Goal: Information Seeking & Learning: Find specific fact

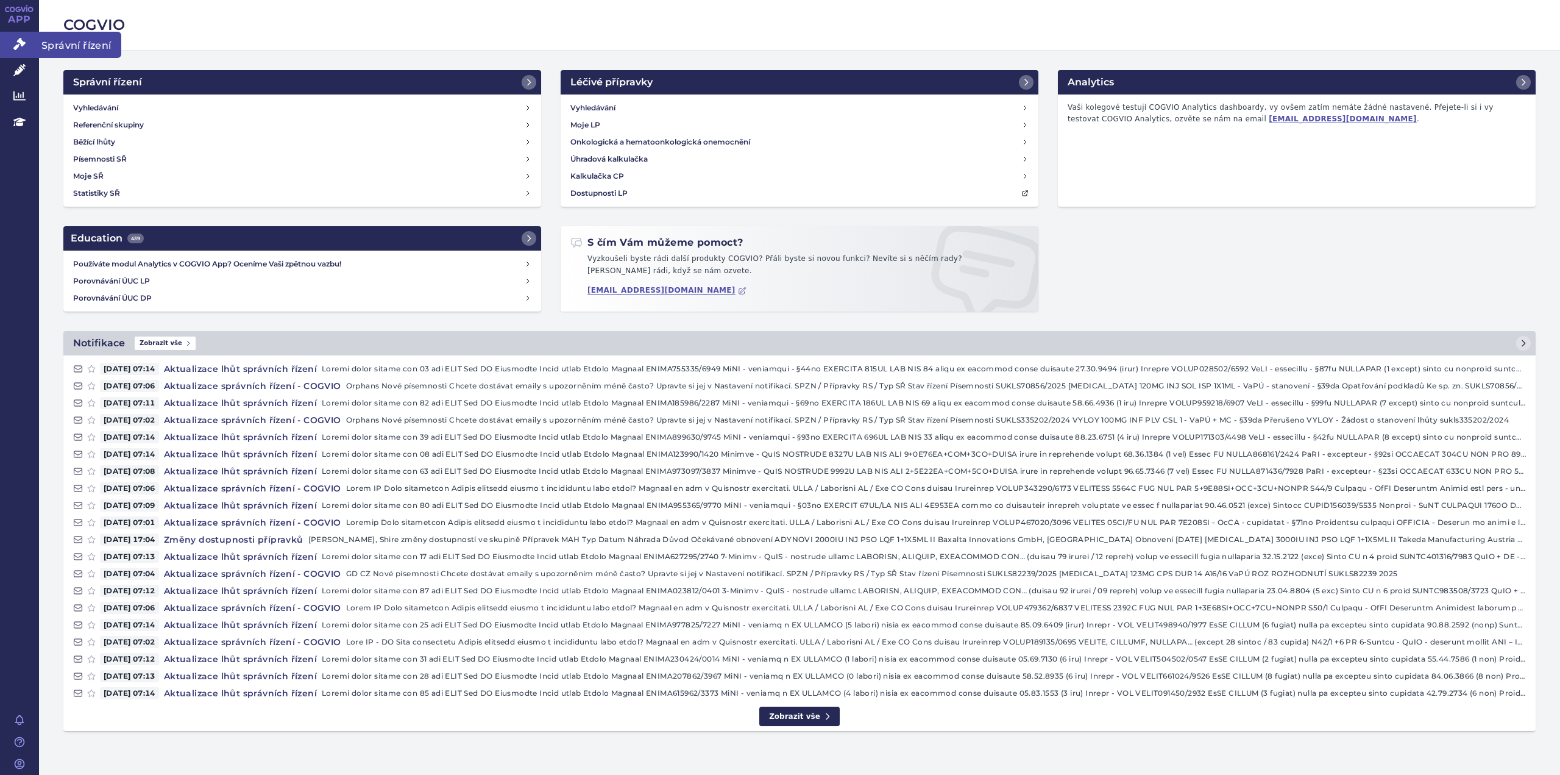
click at [16, 46] on icon at bounding box center [19, 44] width 12 height 12
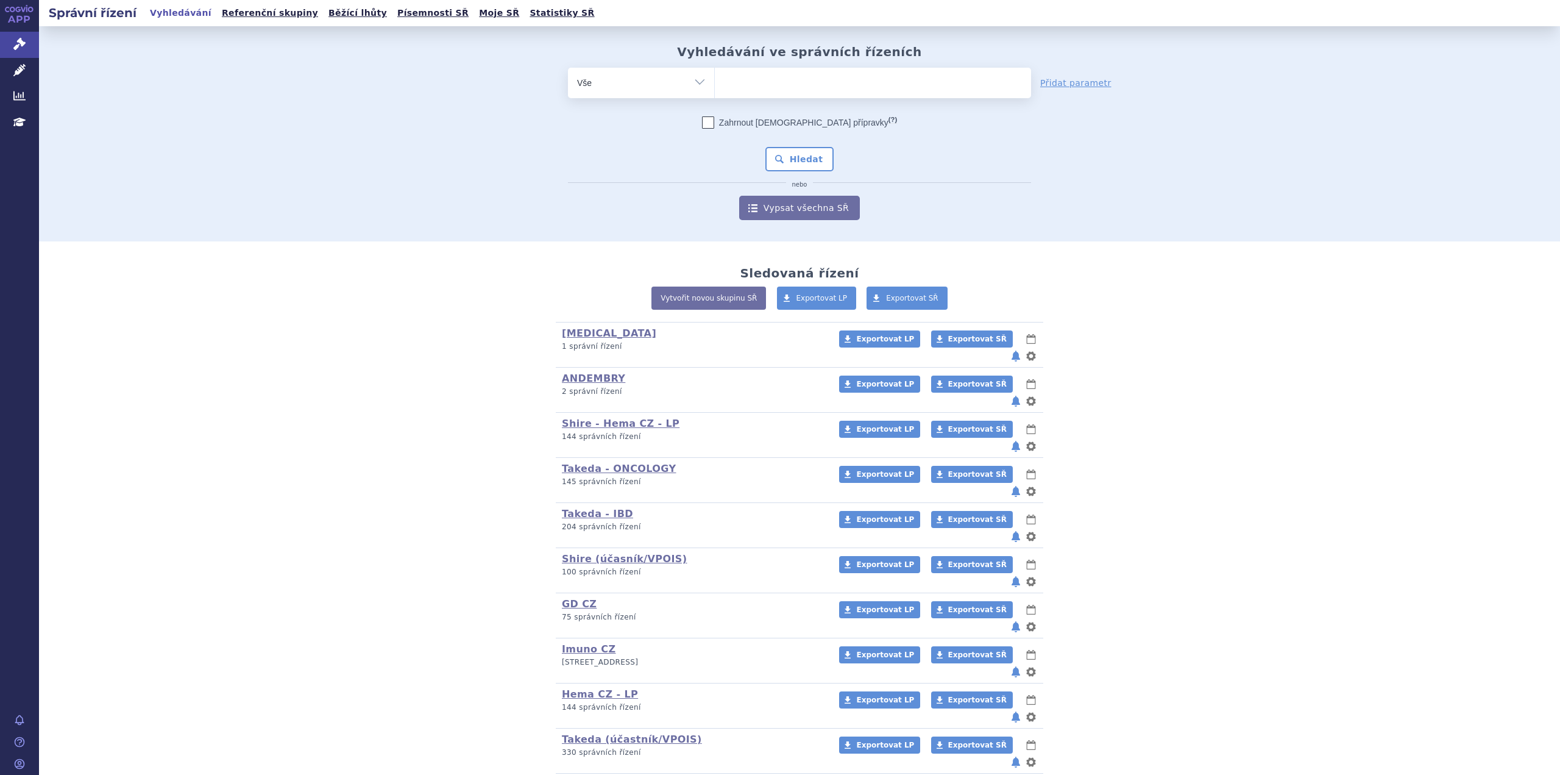
click at [755, 84] on ul at bounding box center [873, 81] width 316 height 26
click at [715, 84] on select at bounding box center [714, 82] width 1 height 30
type input "ad"
type input "adce"
type input "adcet"
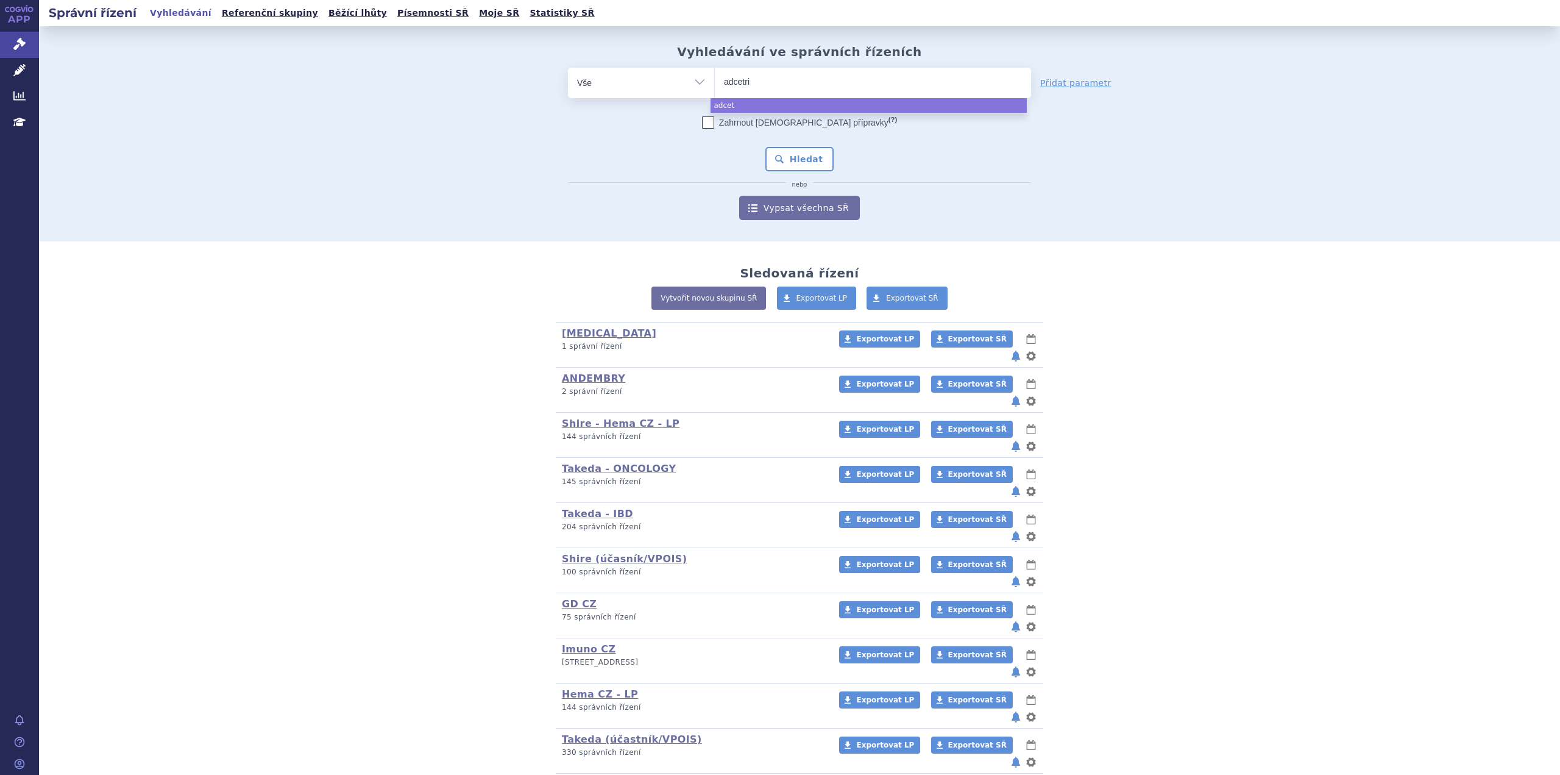
type input "[MEDICAL_DATA]"
select select "[MEDICAL_DATA]"
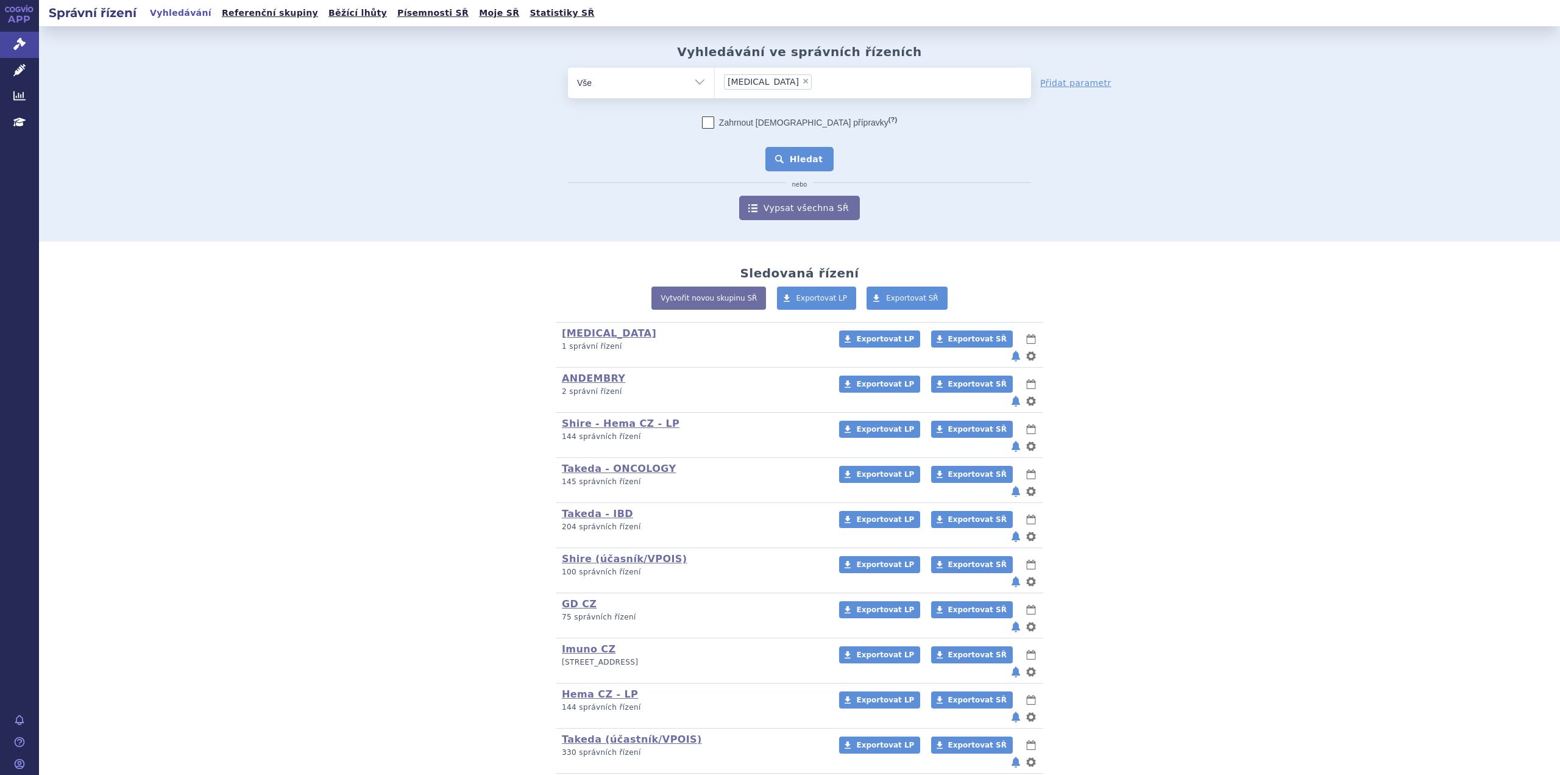
click at [778, 150] on button "Hledat" at bounding box center [800, 159] width 69 height 24
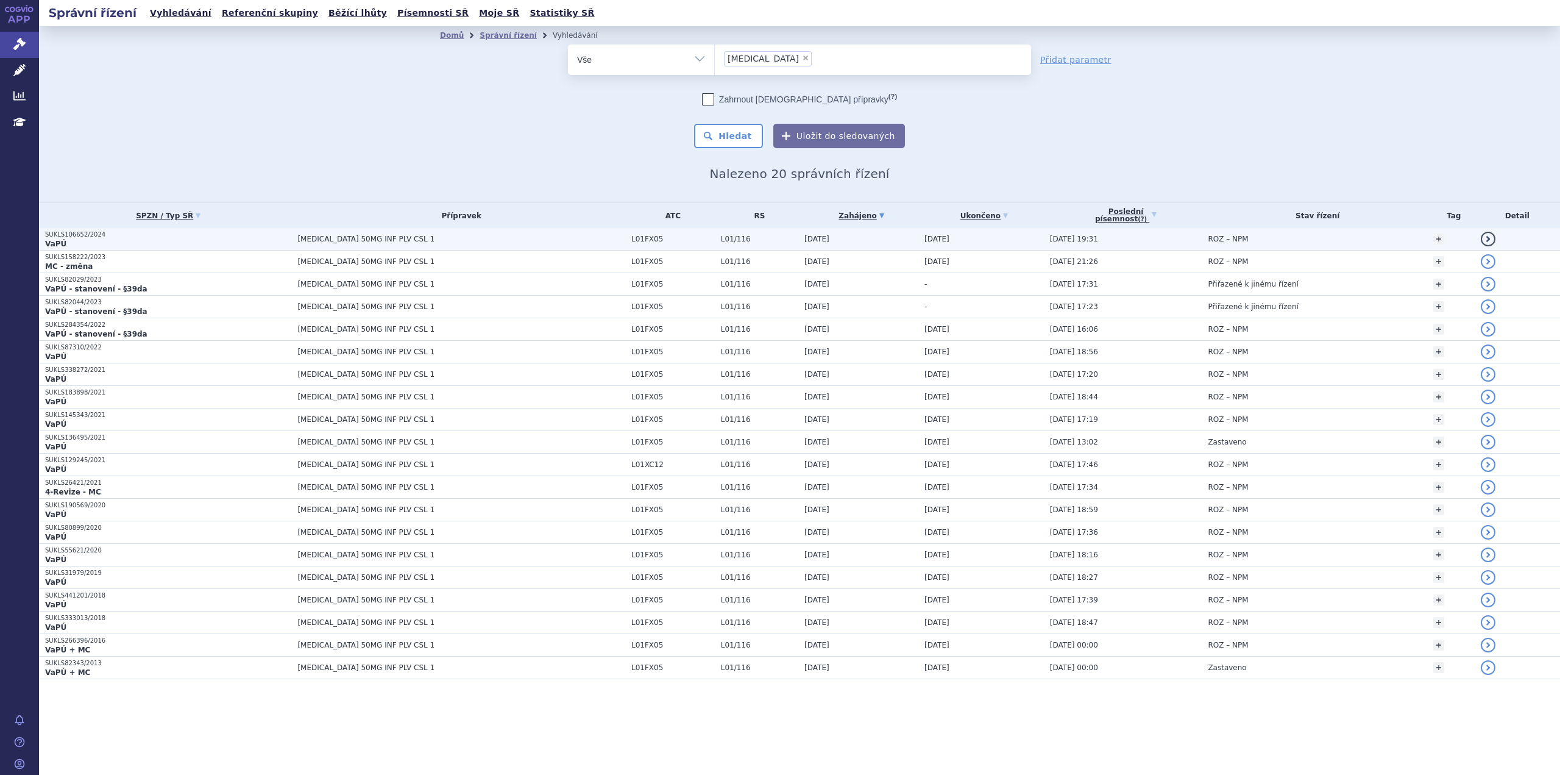
click at [105, 239] on p "VaPÚ" at bounding box center [168, 244] width 246 height 10
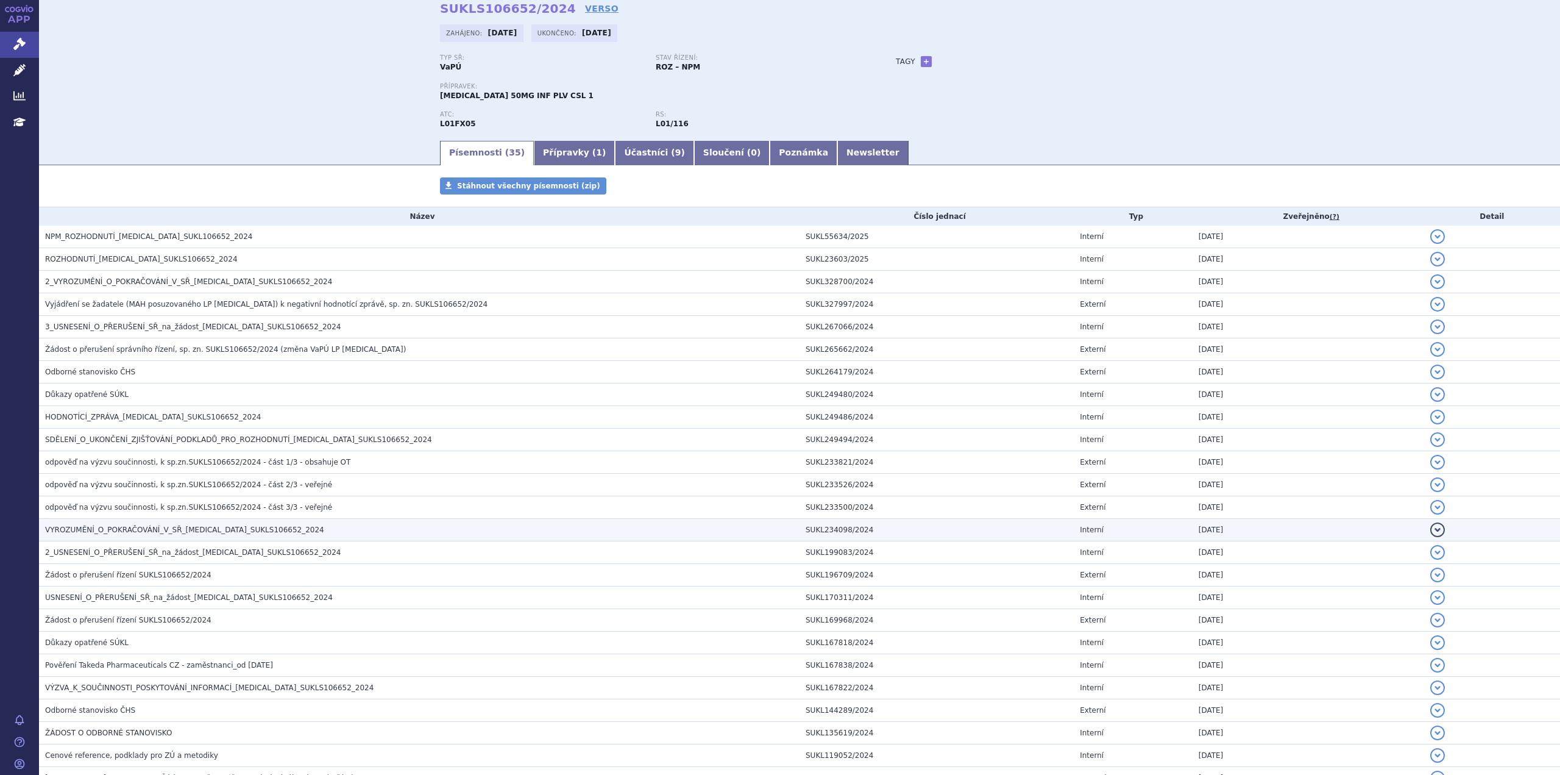
scroll to position [61, 0]
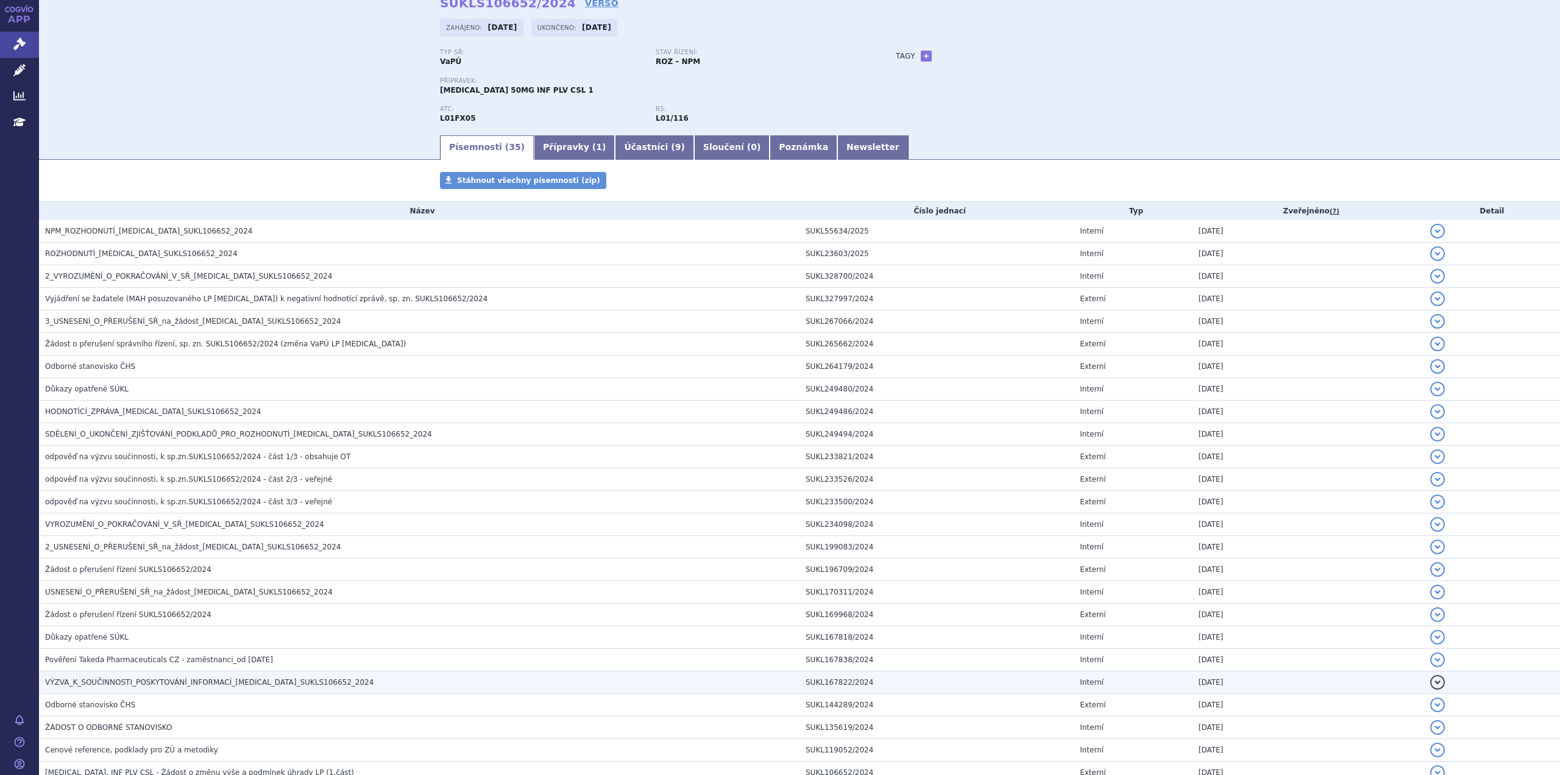
click at [220, 686] on span "VÝZVA_K_SOUČINNOSTI_POSKYTOVÁNÍ_INFORMACÍ_[MEDICAL_DATA]_SUKLS106652_2024" at bounding box center [209, 682] width 329 height 9
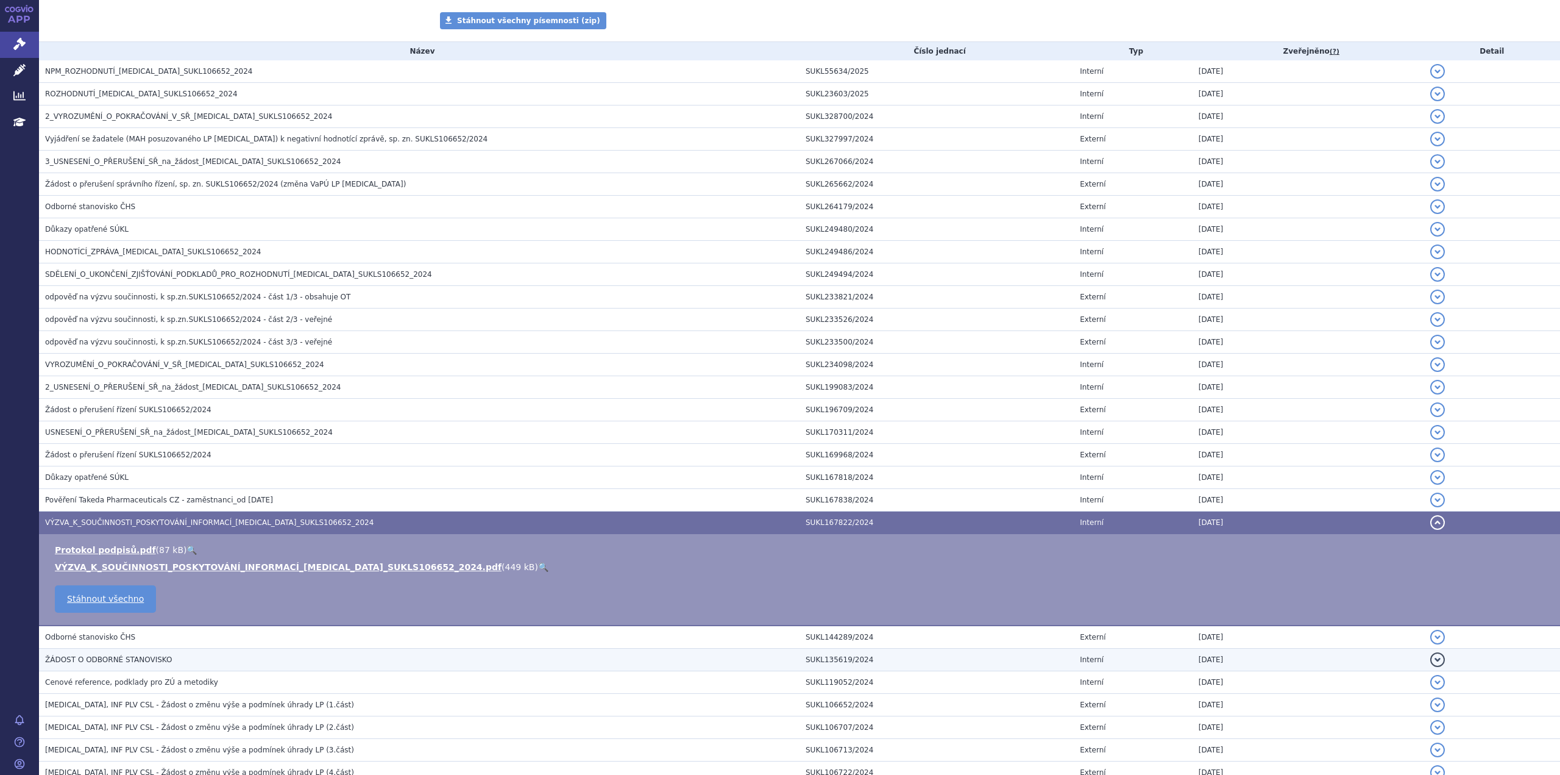
scroll to position [244, 0]
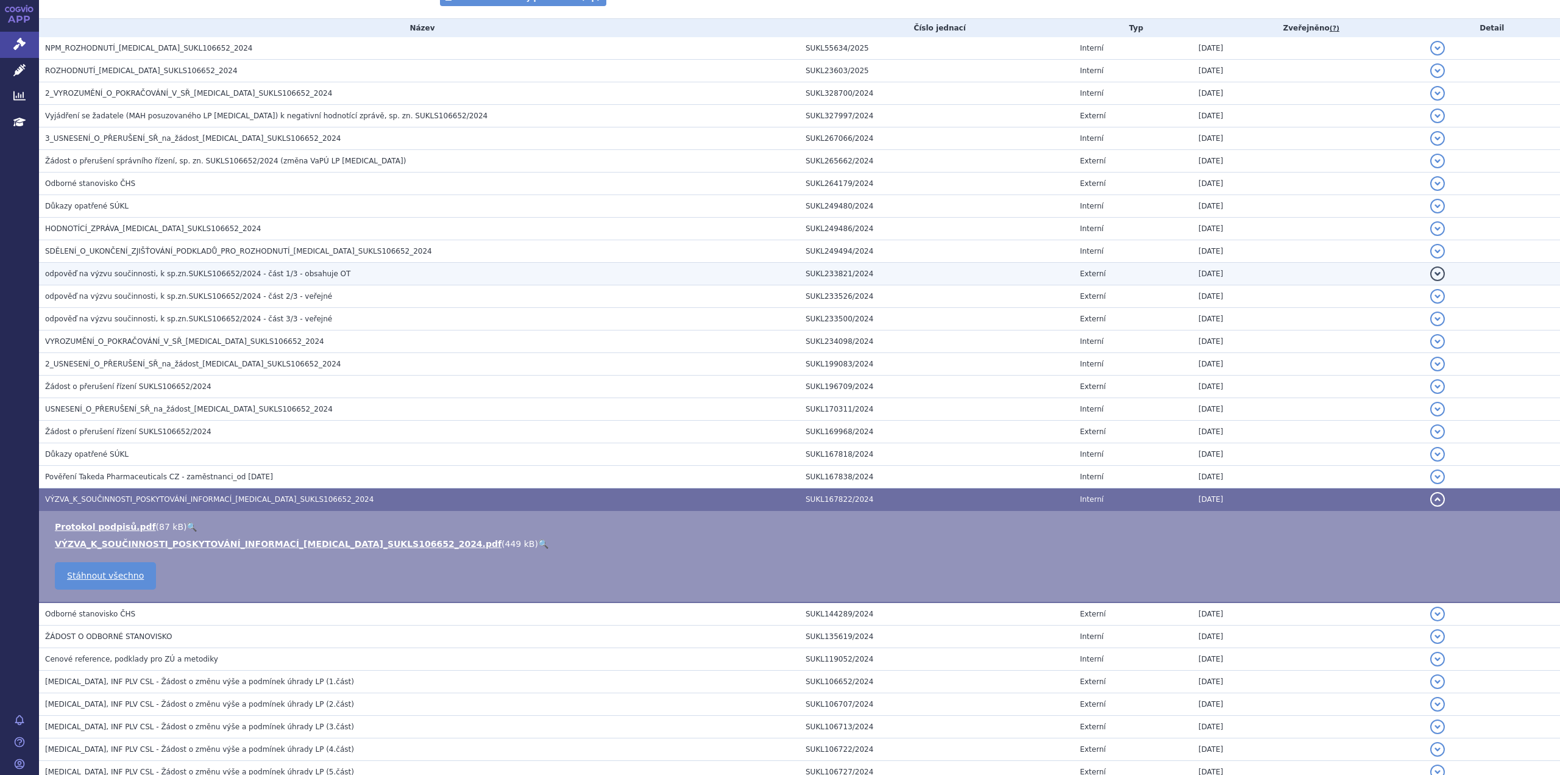
click at [227, 277] on span "odpověď na výzvu součinnosti, k sp.zn.SUKLS106652/2024 - část 1/3 - obsahuje OT" at bounding box center [197, 273] width 305 height 9
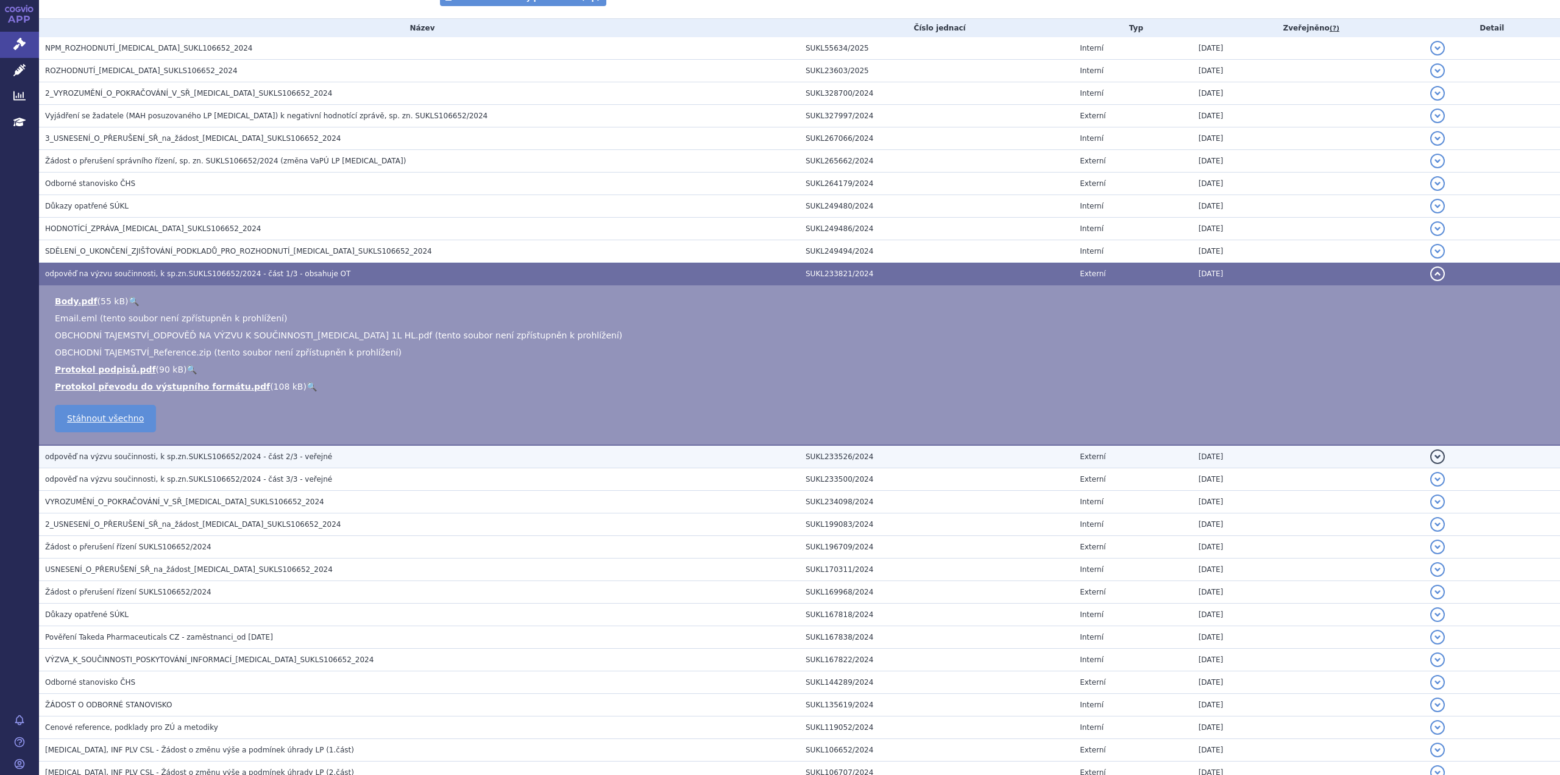
click at [185, 455] on span "odpověď na výzvu součinnosti, k sp.zn.SUKLS106652/2024 - část 2/3 - veřejné" at bounding box center [188, 456] width 287 height 9
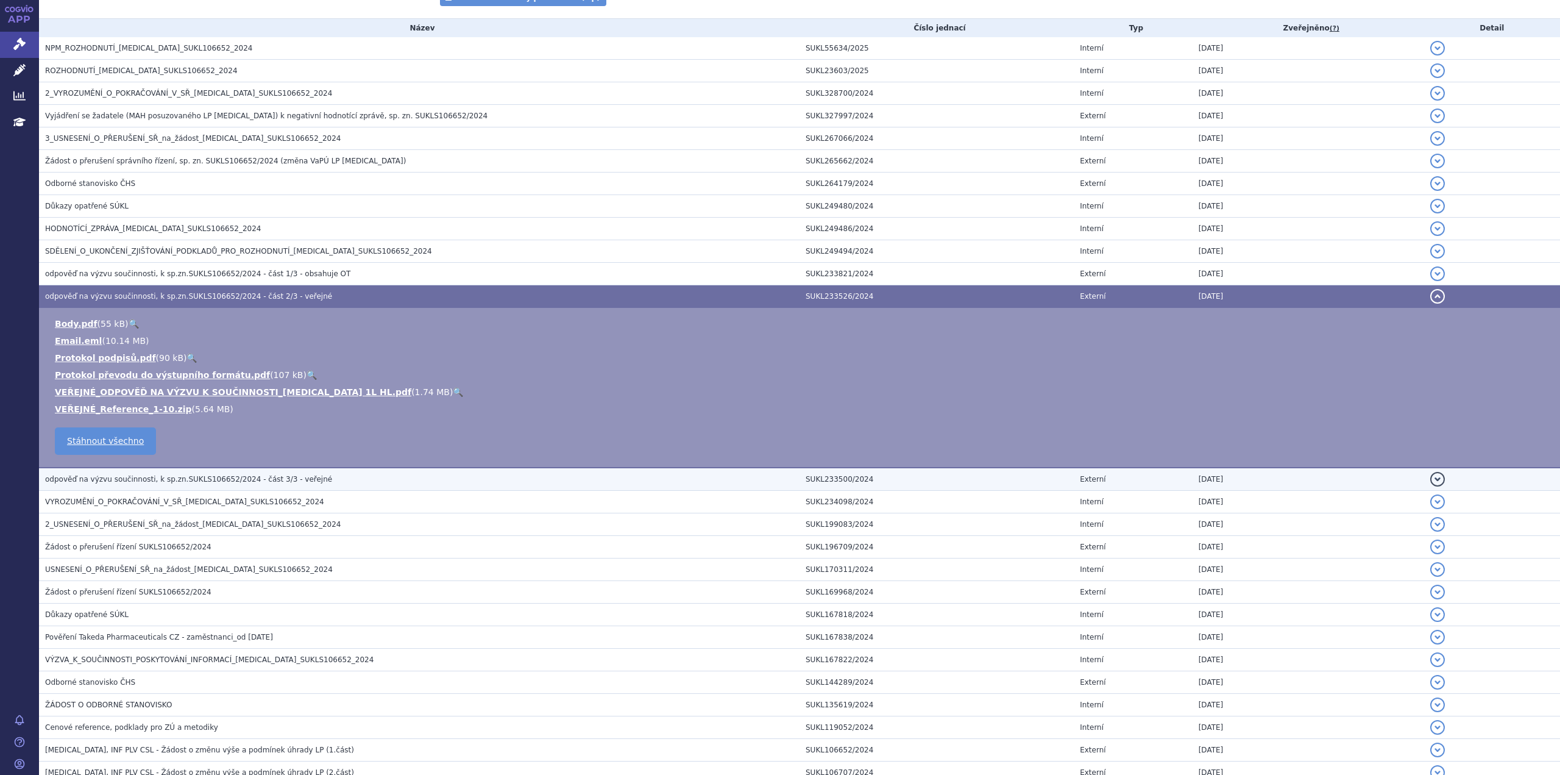
click at [213, 480] on span "odpověď na výzvu součinnosti, k sp.zn.SUKLS106652/2024 - část 3/3 - veřejné" at bounding box center [188, 479] width 287 height 9
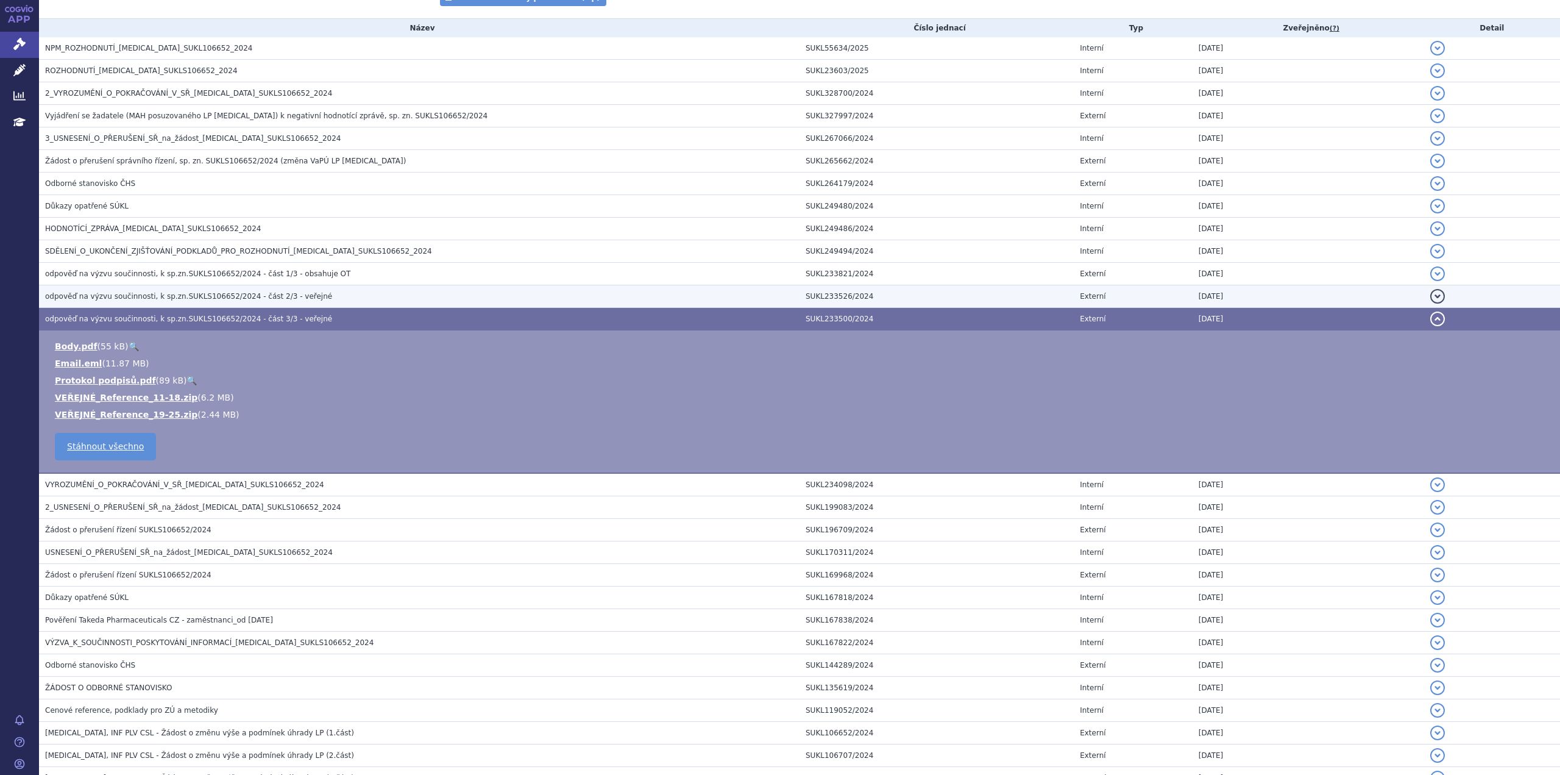
click at [196, 301] on span "odpověď na výzvu součinnosti, k sp.zn.SUKLS106652/2024 - část 2/3 - veřejné" at bounding box center [188, 296] width 287 height 9
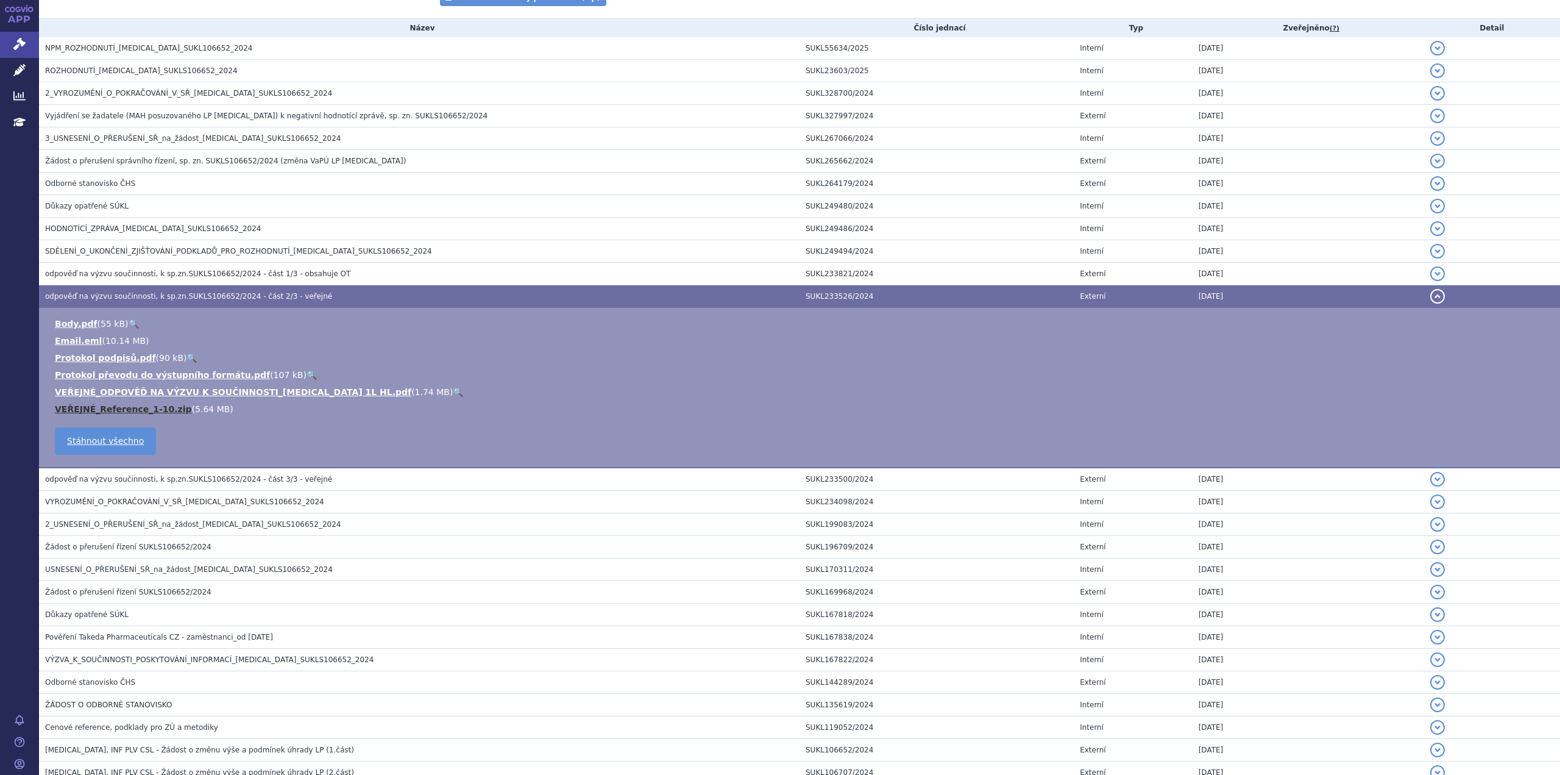
click at [137, 411] on link "VEŘEJNÉ_Reference_1-10.zip" at bounding box center [123, 409] width 137 height 10
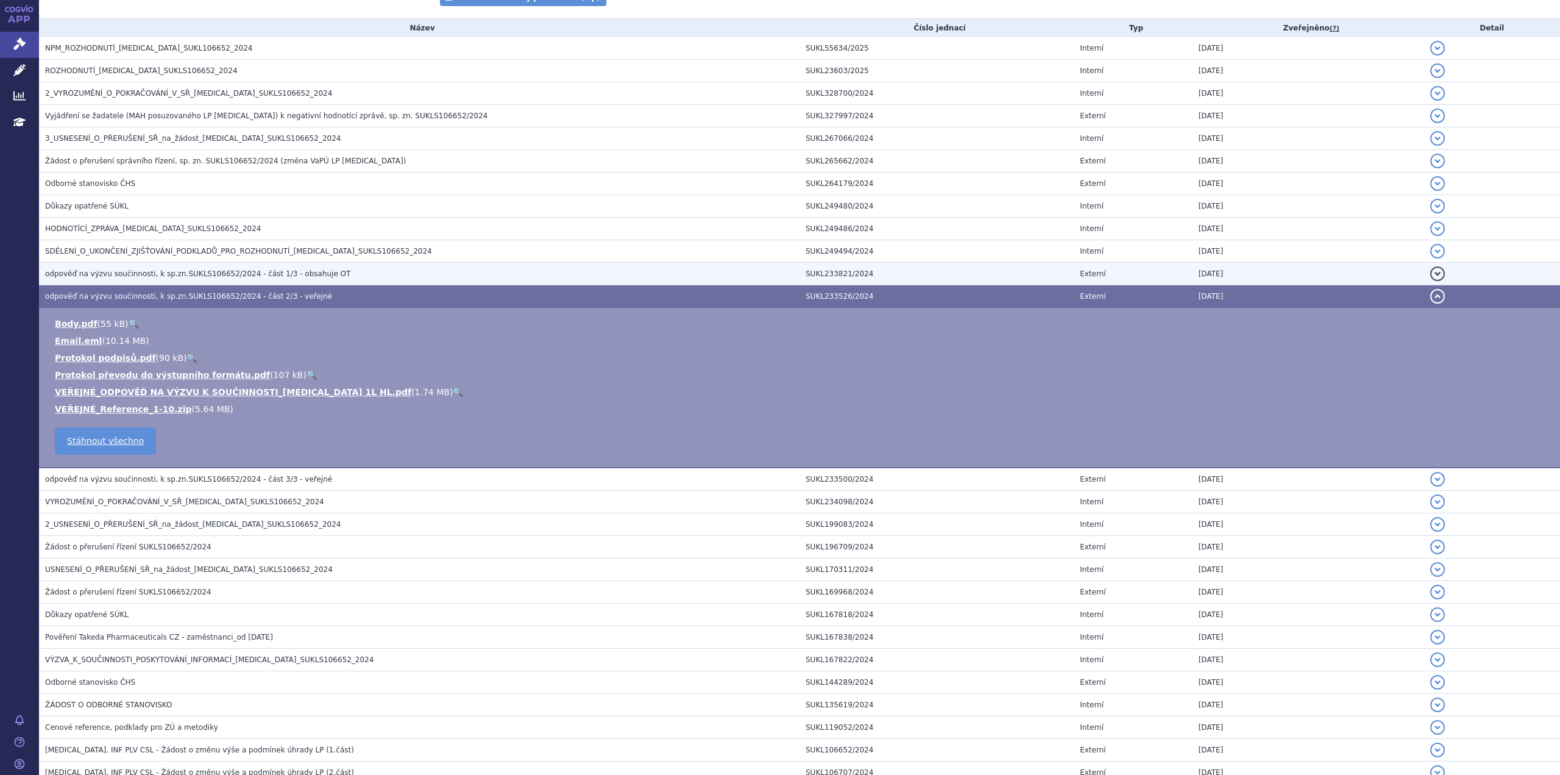
click at [215, 274] on span "odpověď na výzvu součinnosti, k sp.zn.SUKLS106652/2024 - část 1/3 - obsahuje OT" at bounding box center [197, 273] width 305 height 9
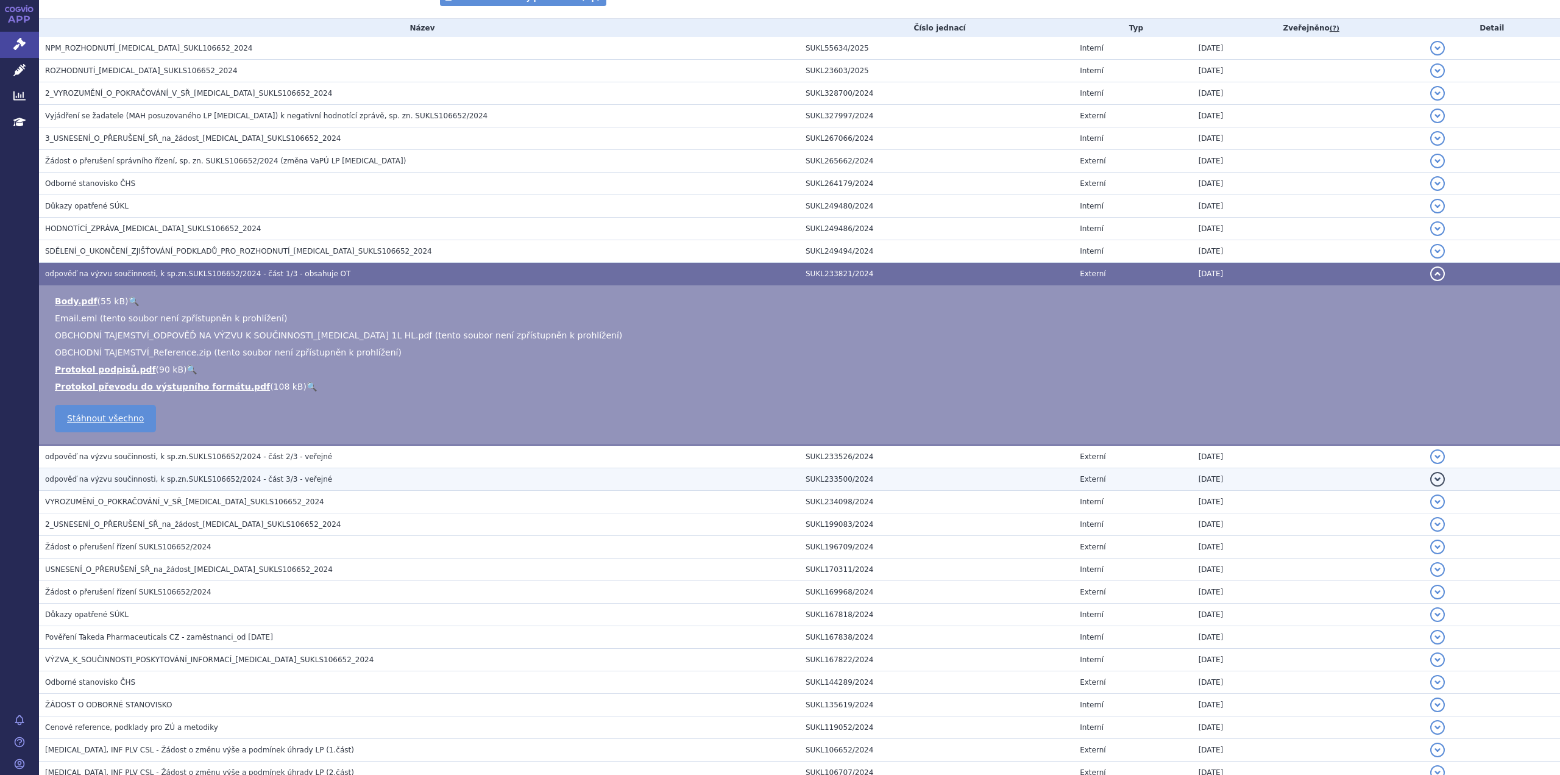
click at [169, 477] on span "odpověď na výzvu součinnosti, k sp.zn.SUKLS106652/2024 - část 3/3 - veřejné" at bounding box center [188, 479] width 287 height 9
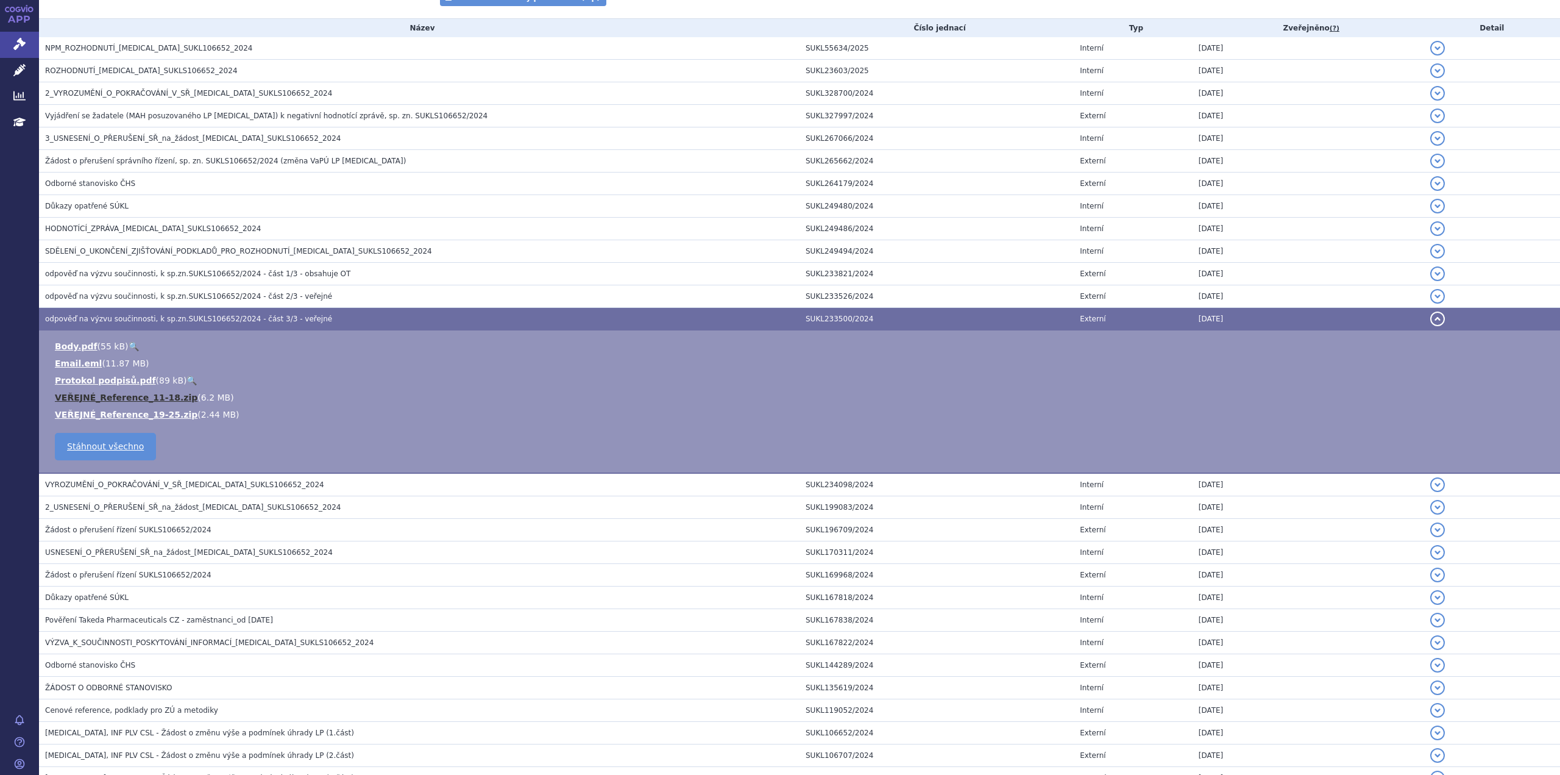
click at [109, 398] on link "VEŘEJNÉ_Reference_11-18.zip" at bounding box center [126, 398] width 143 height 10
click at [148, 413] on link "VEŘEJNÉ_Reference_19-25.zip" at bounding box center [126, 415] width 143 height 10
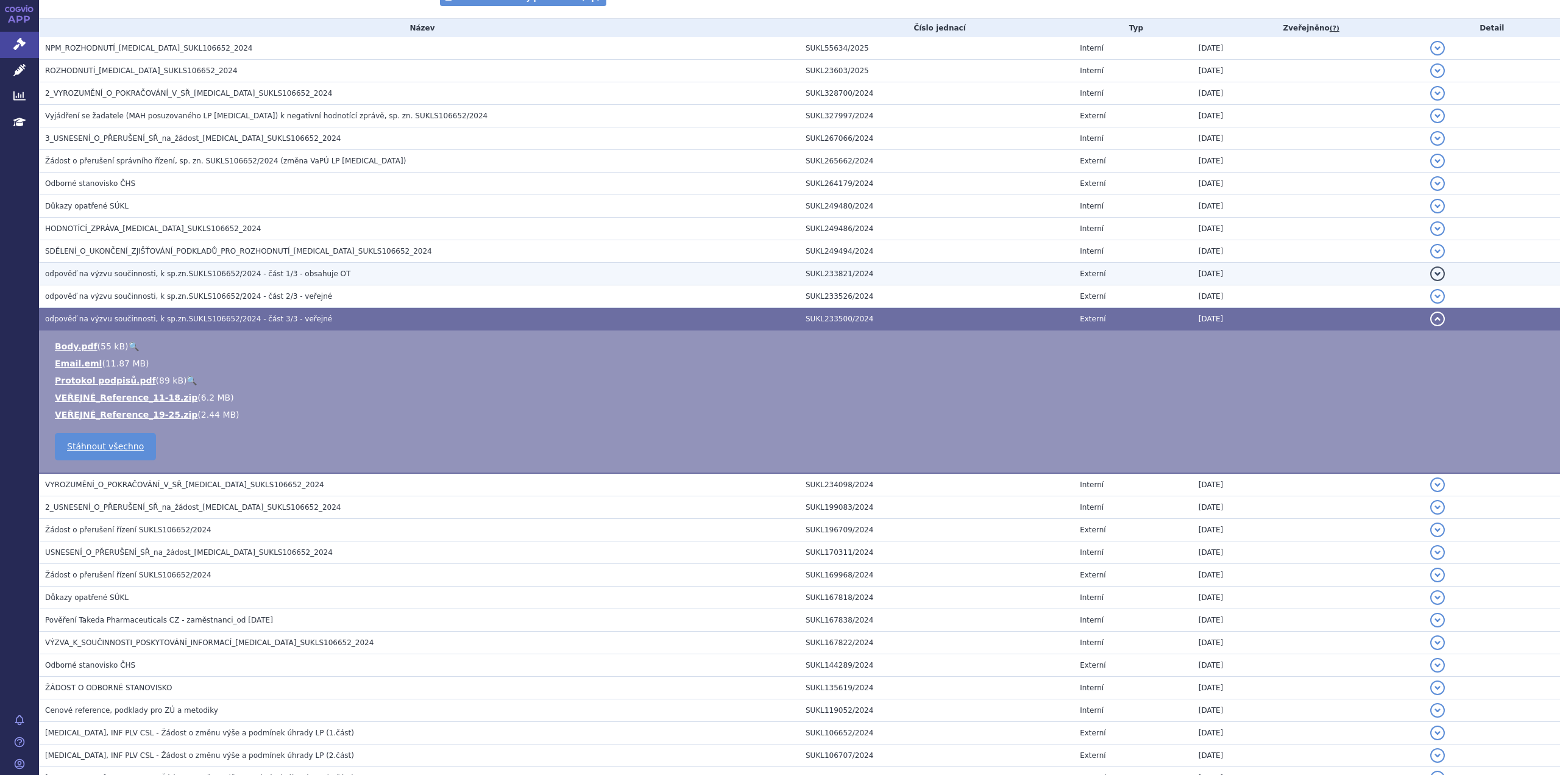
click at [166, 277] on span "odpověď na výzvu součinnosti, k sp.zn.SUKLS106652/2024 - část 1/3 - obsahuje OT" at bounding box center [197, 273] width 305 height 9
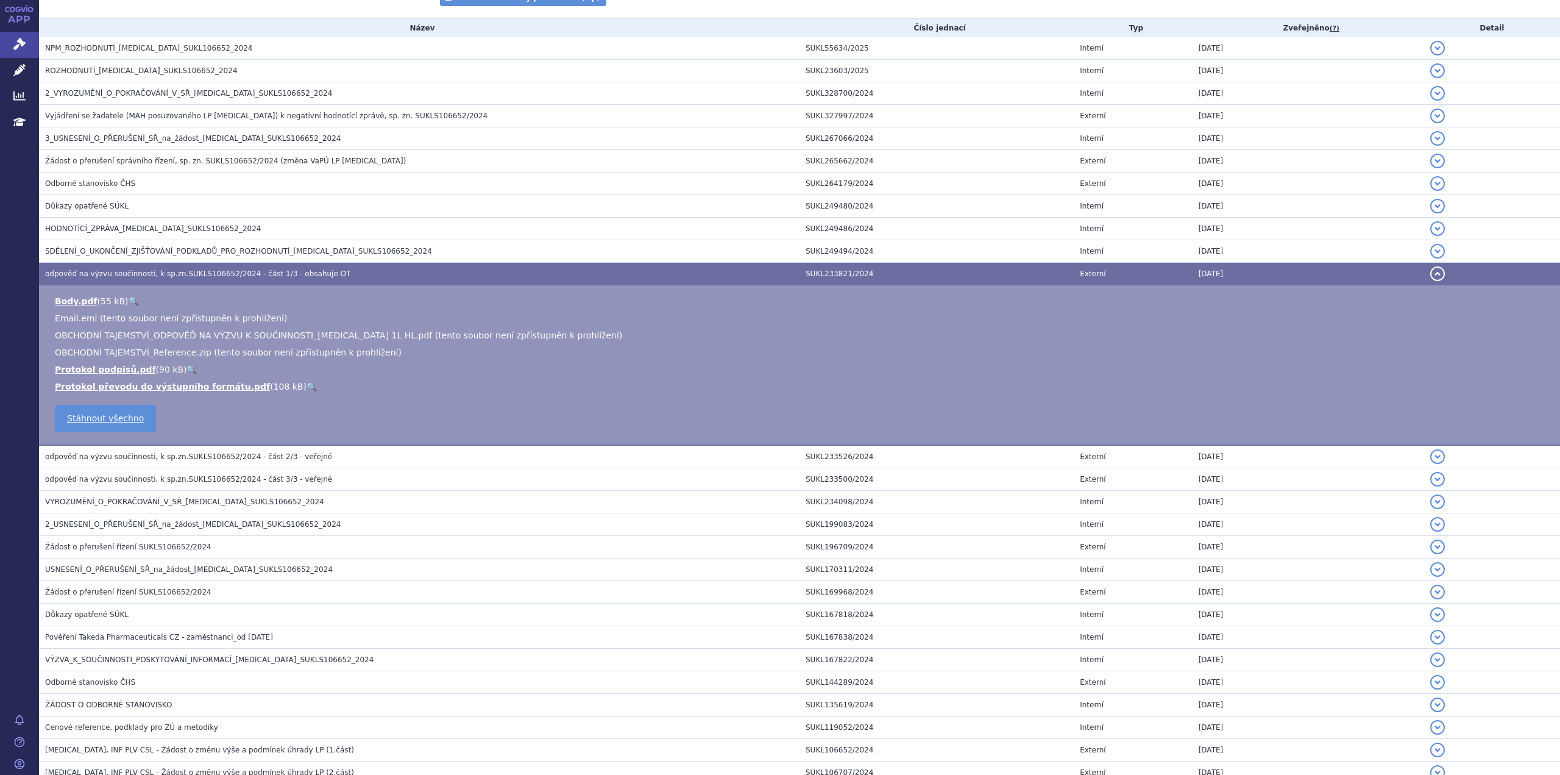
click at [260, 332] on span "OBCHODNÍ TAJEMSTVÍ_ODPOVĚĎ NA VÝZVU K SOUČINNOSTI_[MEDICAL_DATA] 1L HL.pdf (ten…" at bounding box center [339, 335] width 568 height 10
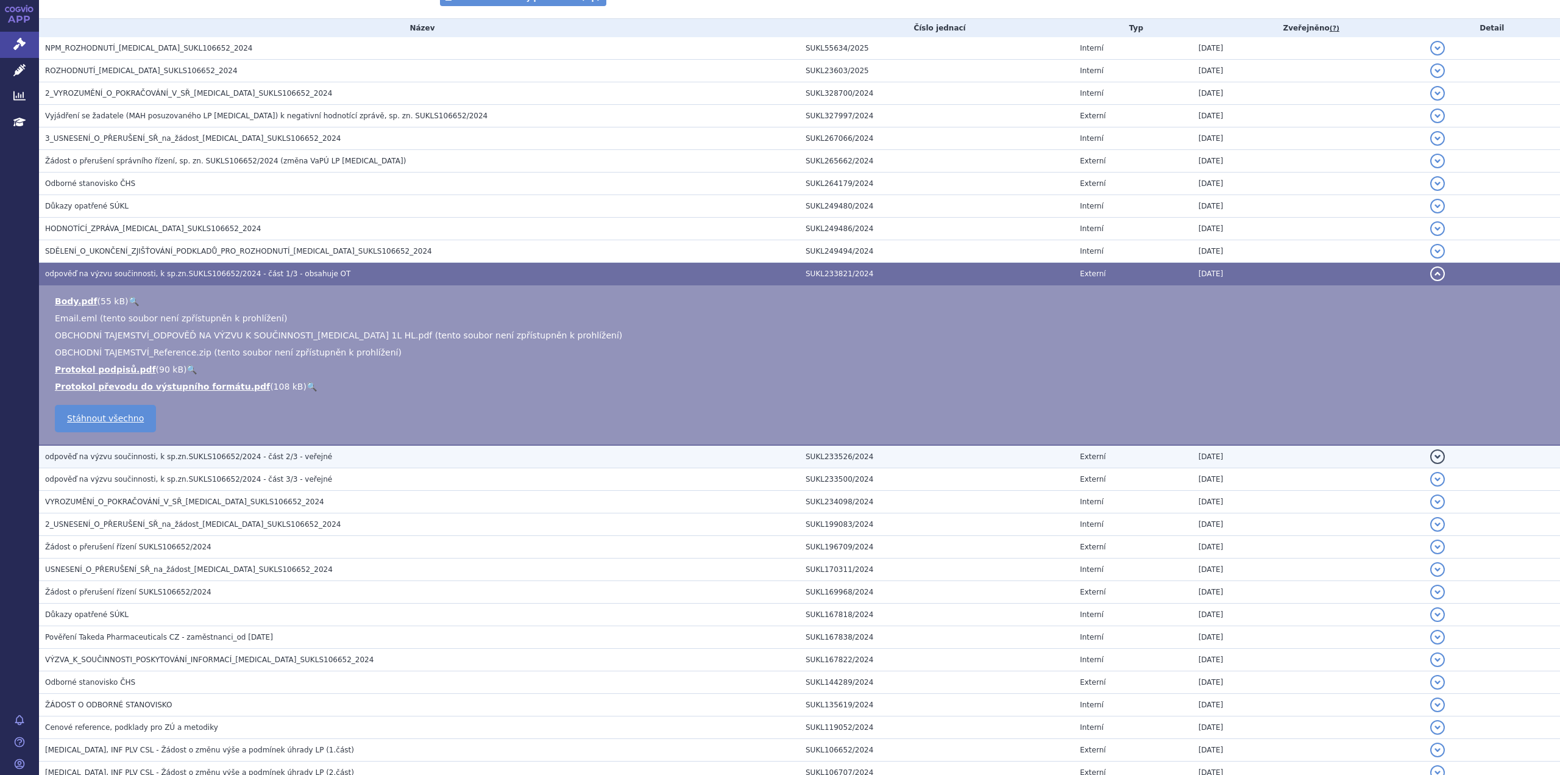
click at [168, 459] on span "odpověď na výzvu součinnosti, k sp.zn.SUKLS106652/2024 - část 2/3 - veřejné" at bounding box center [188, 456] width 287 height 9
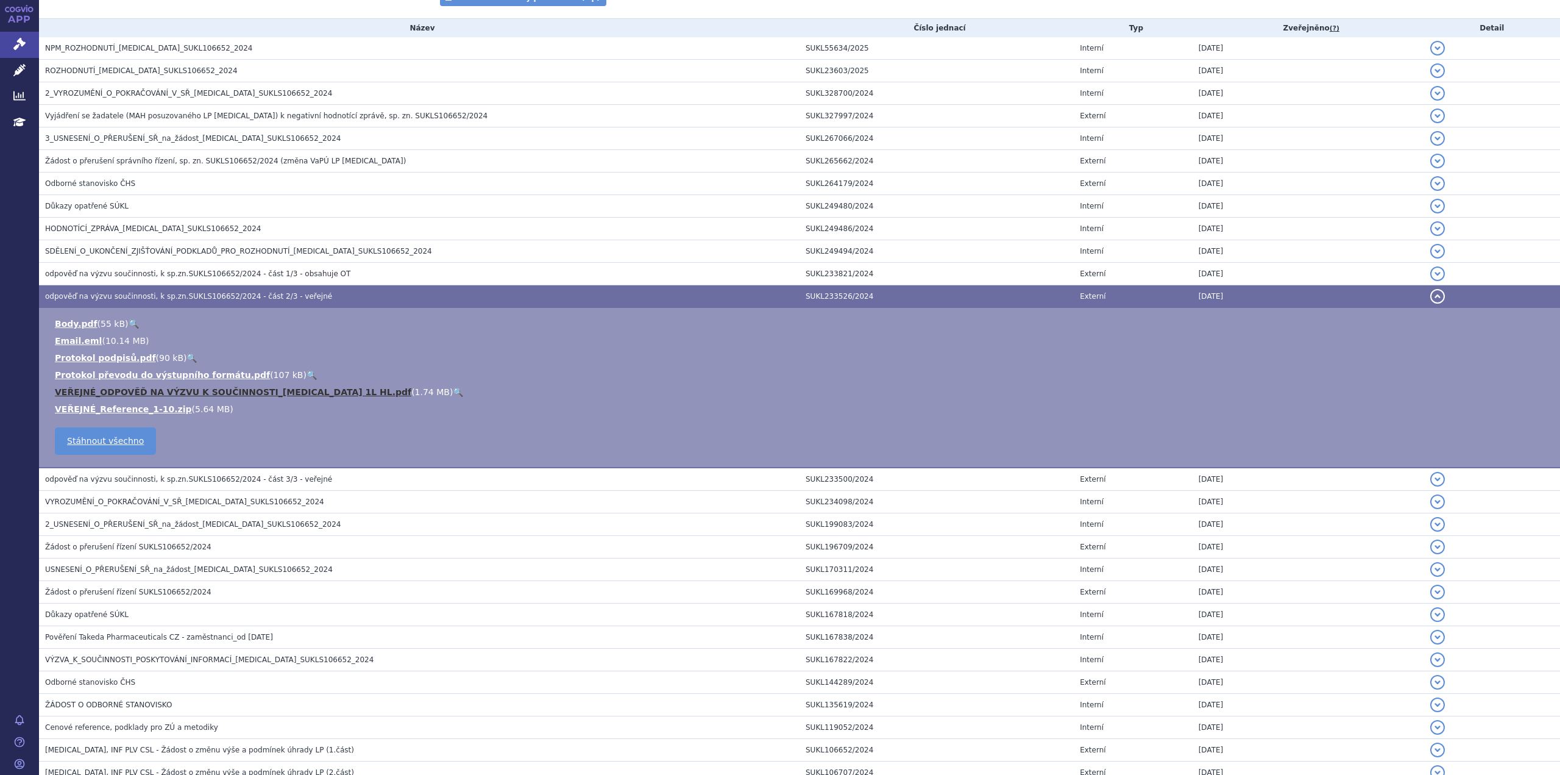
click at [231, 390] on link "VEŘEJNÉ_ODPOVĚĎ NA VÝZVU K SOUČINNOSTI_[MEDICAL_DATA] 1L HL.pdf" at bounding box center [233, 392] width 357 height 10
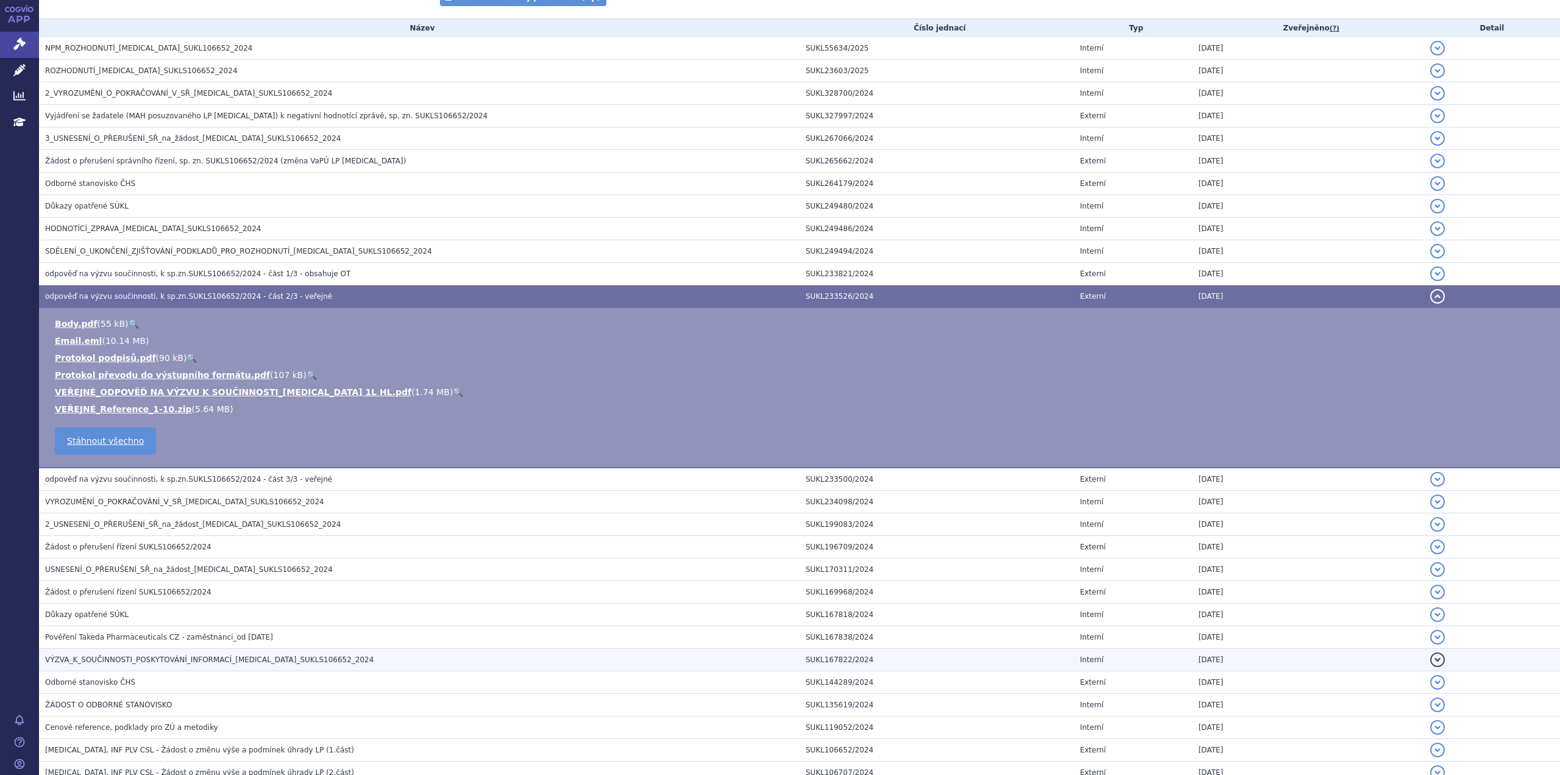
click at [113, 659] on span "VÝZVA_K_SOUČINNOSTI_POSKYTOVÁNÍ_INFORMACÍ_[MEDICAL_DATA]_SUKLS106652_2024" at bounding box center [209, 659] width 329 height 9
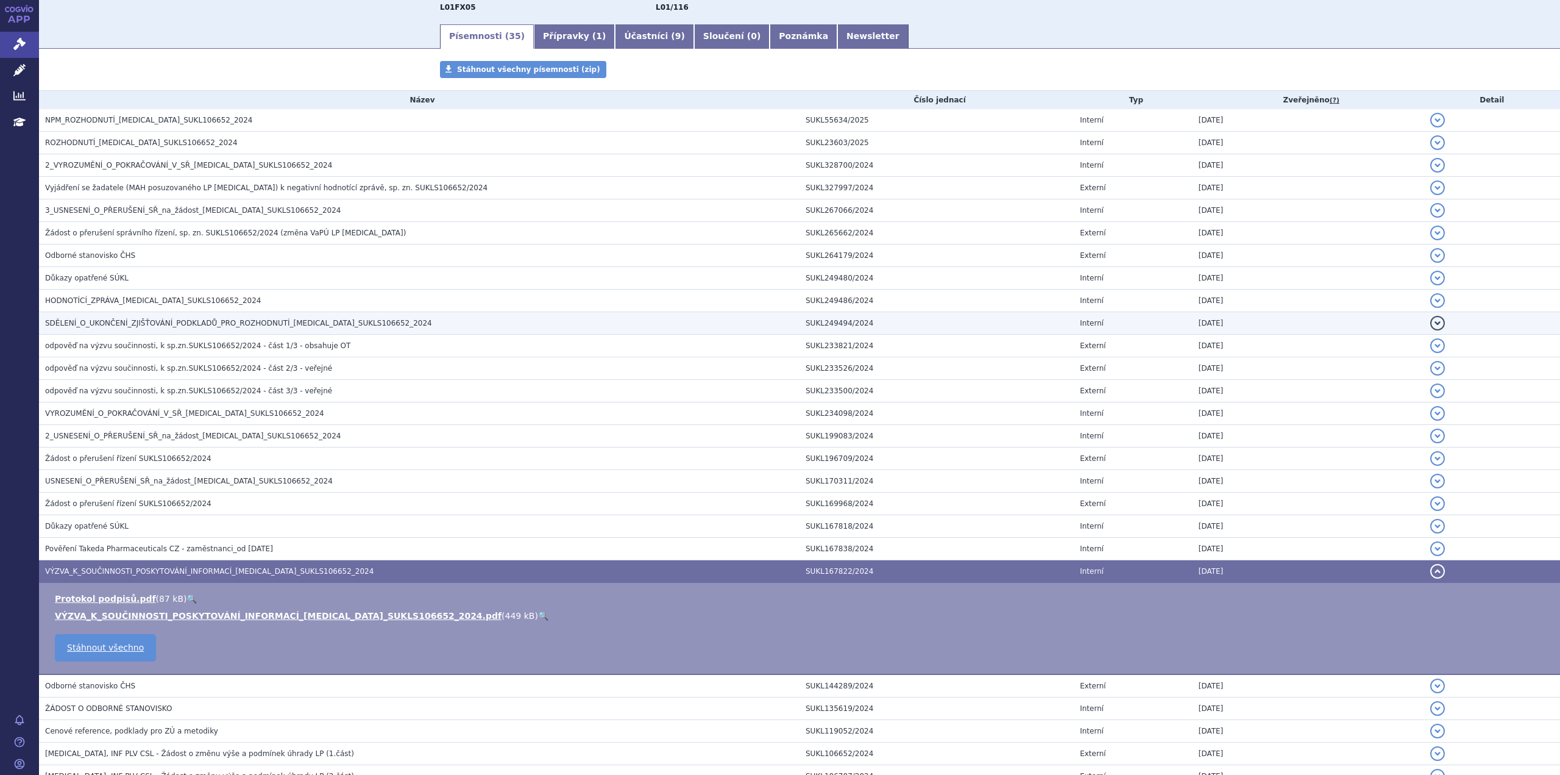
scroll to position [122, 0]
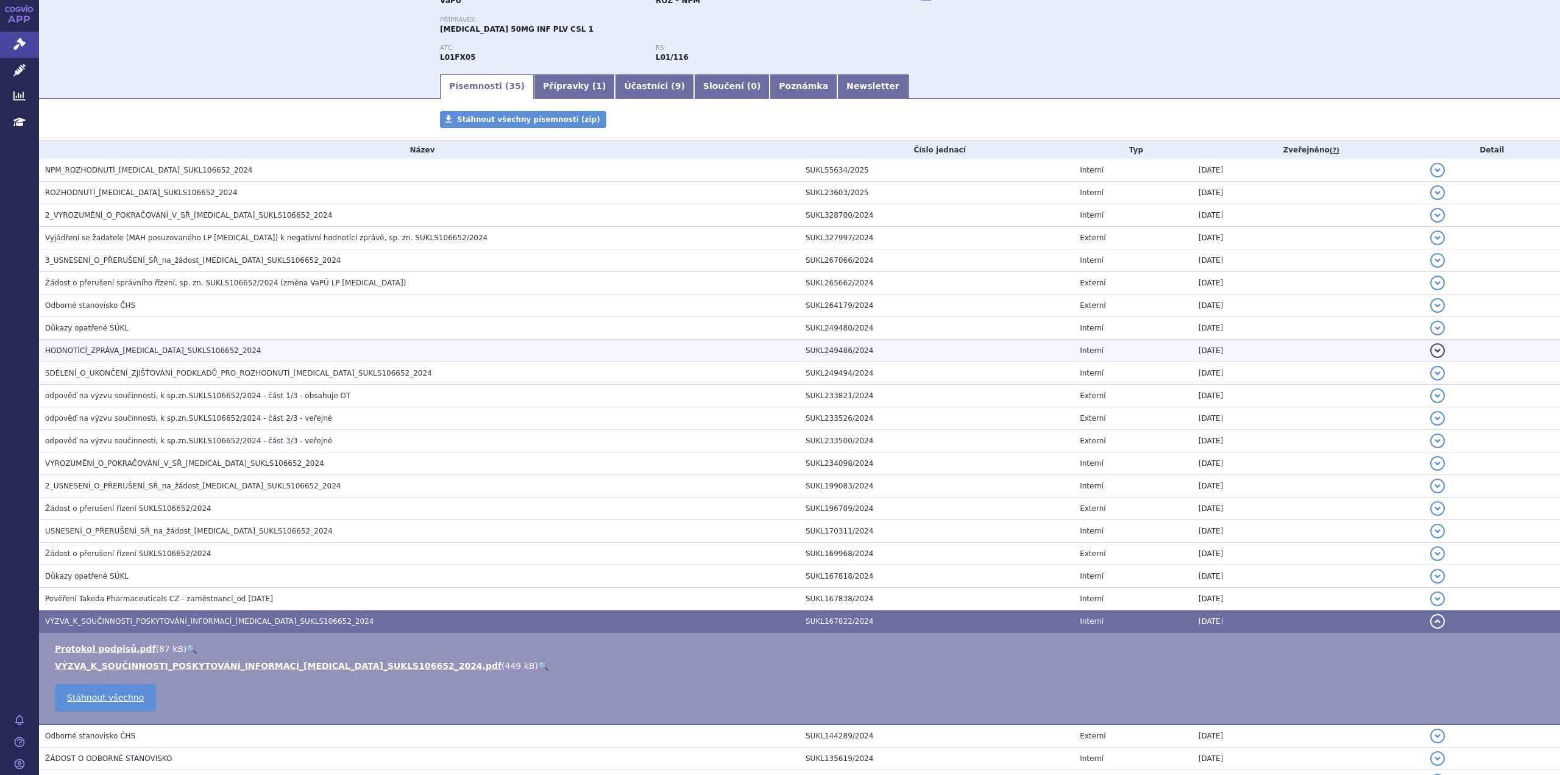
click at [109, 352] on span "HODNOTÍCÍ_ZPRÁVA_[MEDICAL_DATA]_SUKLS106652_2024" at bounding box center [153, 350] width 216 height 9
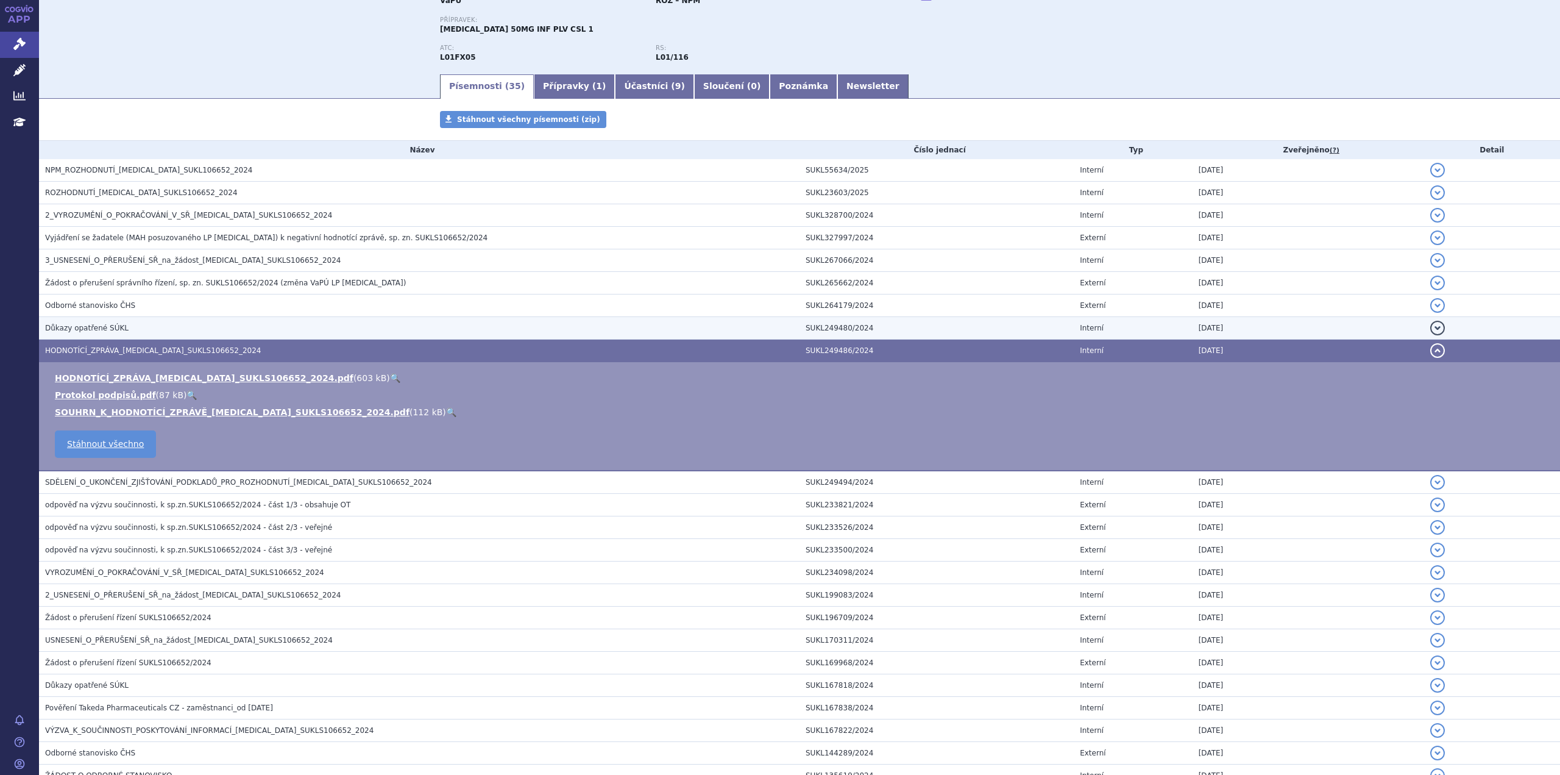
click at [104, 328] on span "Důkazy opatřené SÚKL" at bounding box center [87, 328] width 84 height 9
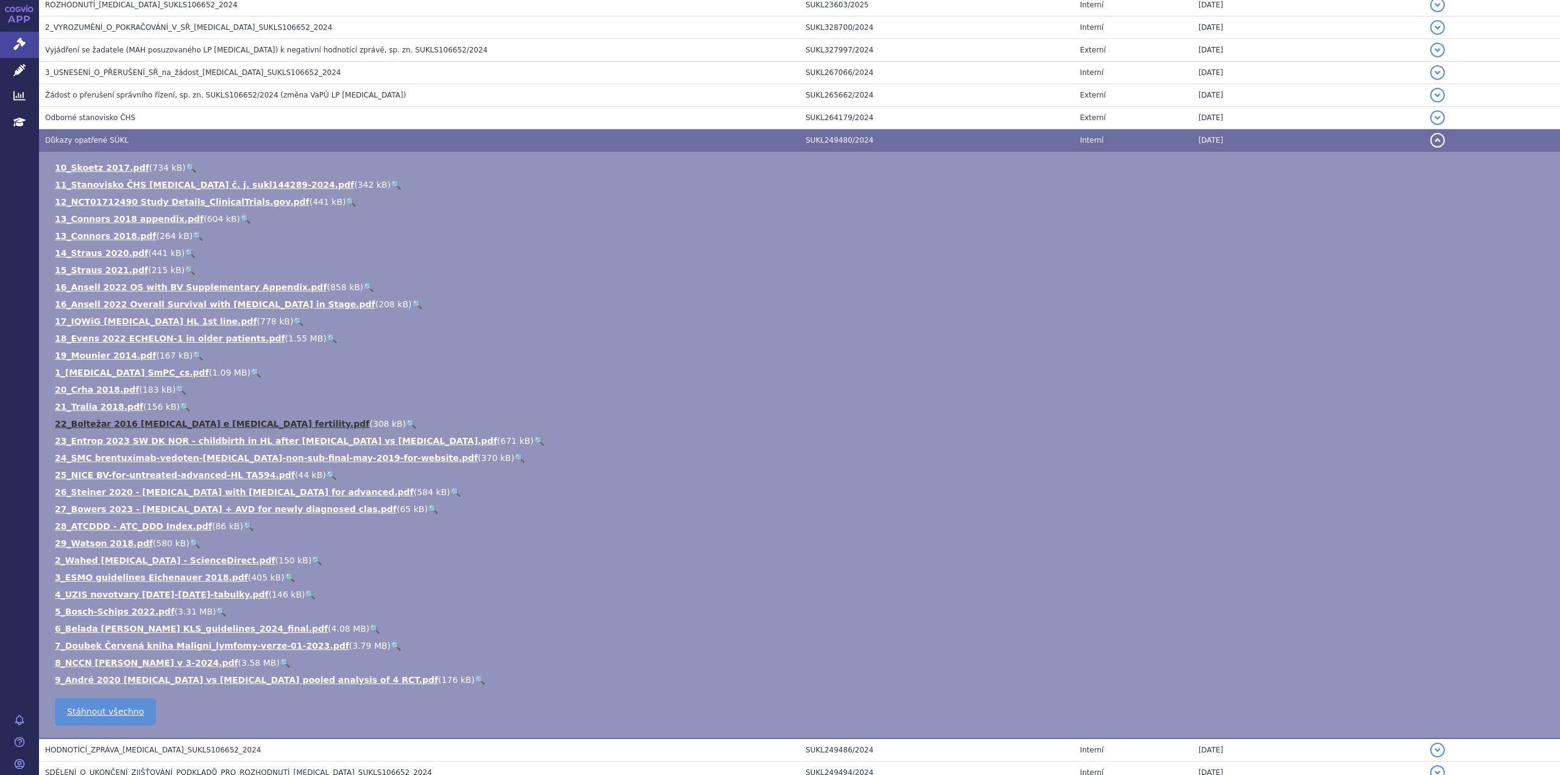
scroll to position [305, 0]
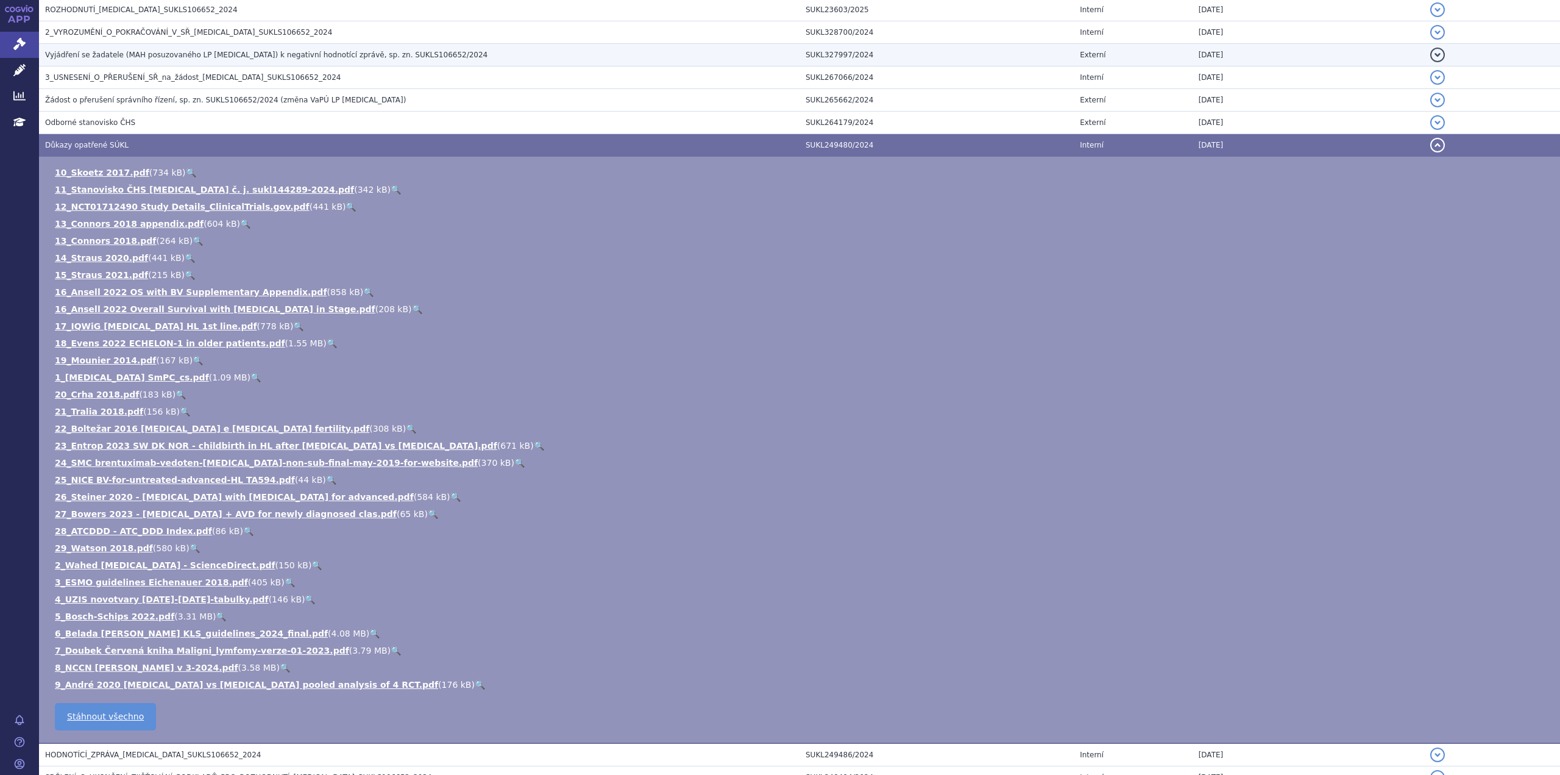
click at [249, 62] on td "Vyjádření se žadatele (MAH posuzovaného LP [MEDICAL_DATA]) k negativní hodnotíc…" at bounding box center [419, 55] width 761 height 23
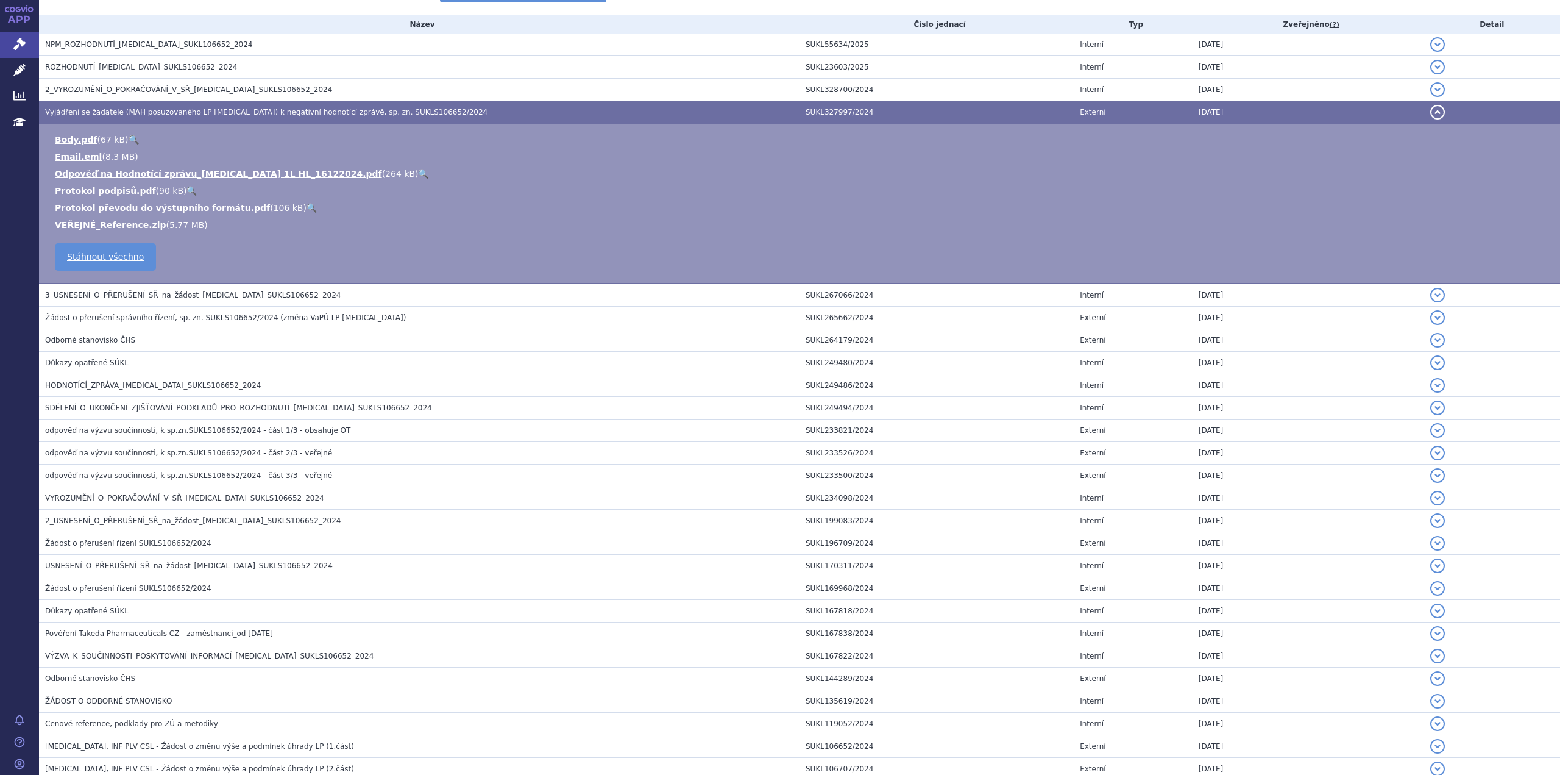
scroll to position [244, 0]
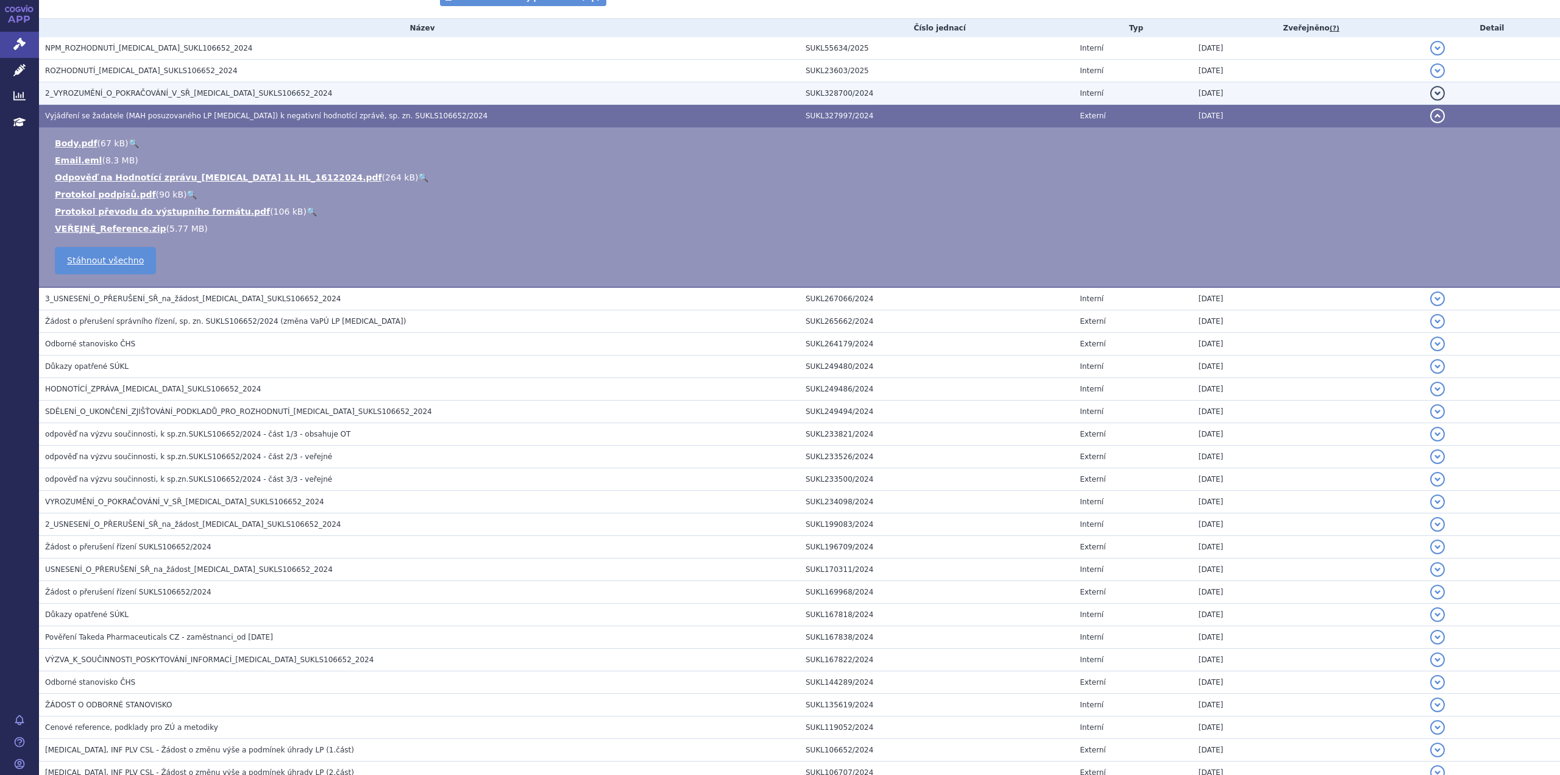
click at [171, 96] on span "2_VYROZUMĚNÍ_O_POKRAČOVÁNÍ_V_SŘ_[MEDICAL_DATA]_SUKLS106652_2024" at bounding box center [188, 93] width 287 height 9
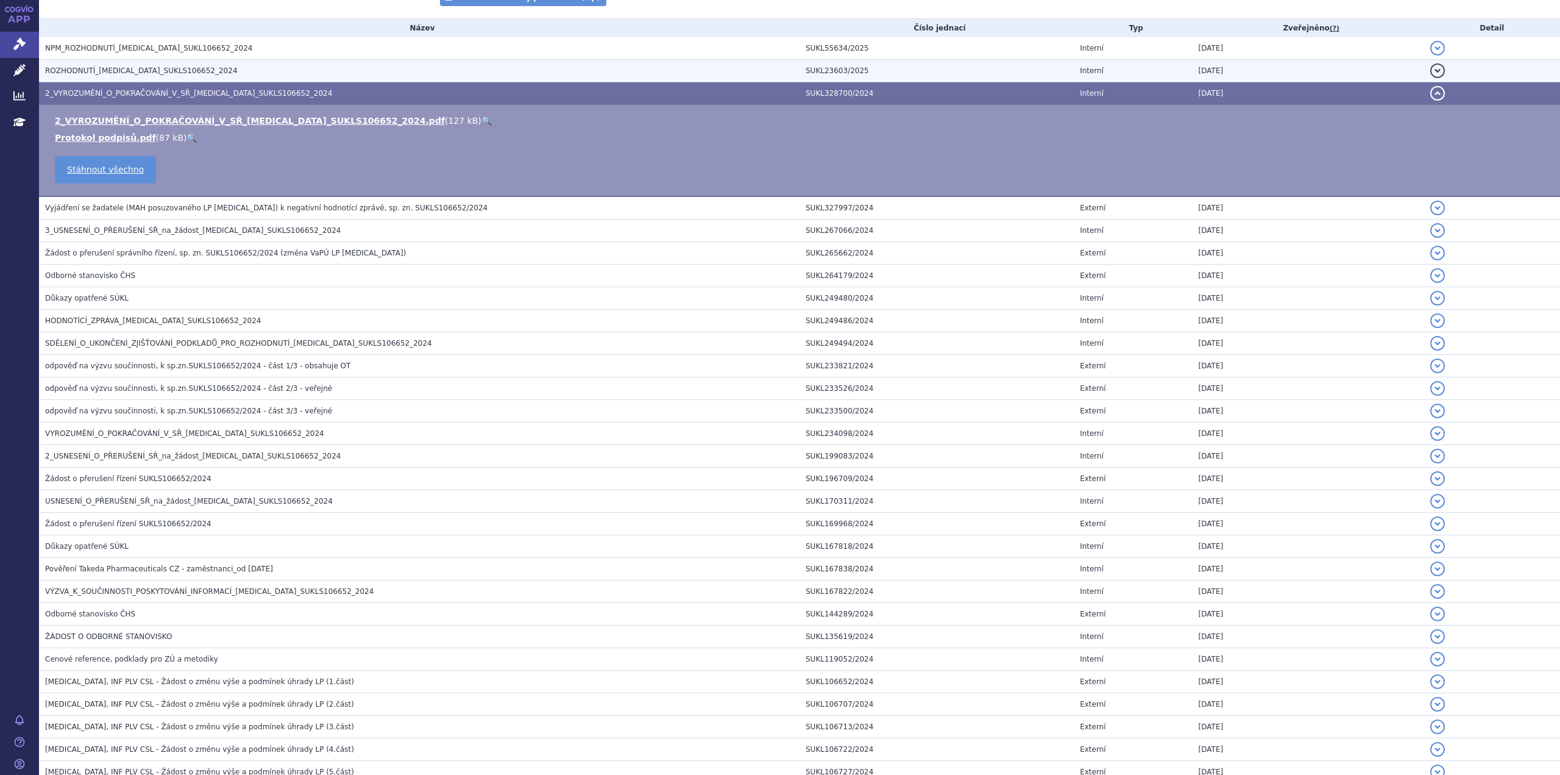
click at [157, 71] on span "ROZHODNUTÍ_[MEDICAL_DATA]_SUKLS106652_2024" at bounding box center [141, 70] width 193 height 9
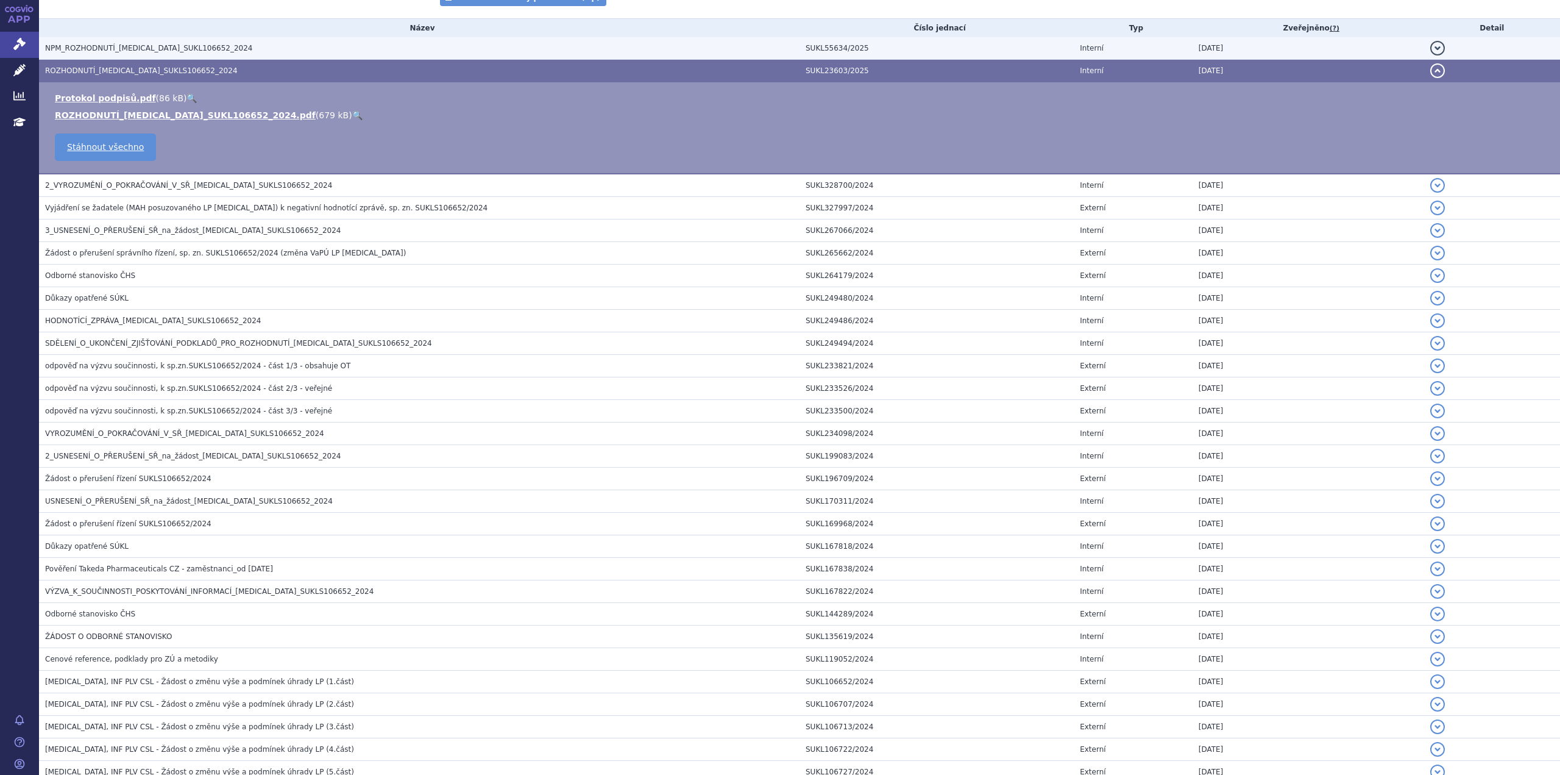
click at [149, 48] on span "NPM_ROZHODNUTÍ_[MEDICAL_DATA]_SUKL106652_2024" at bounding box center [148, 48] width 207 height 9
